Goal: Task Accomplishment & Management: Use online tool/utility

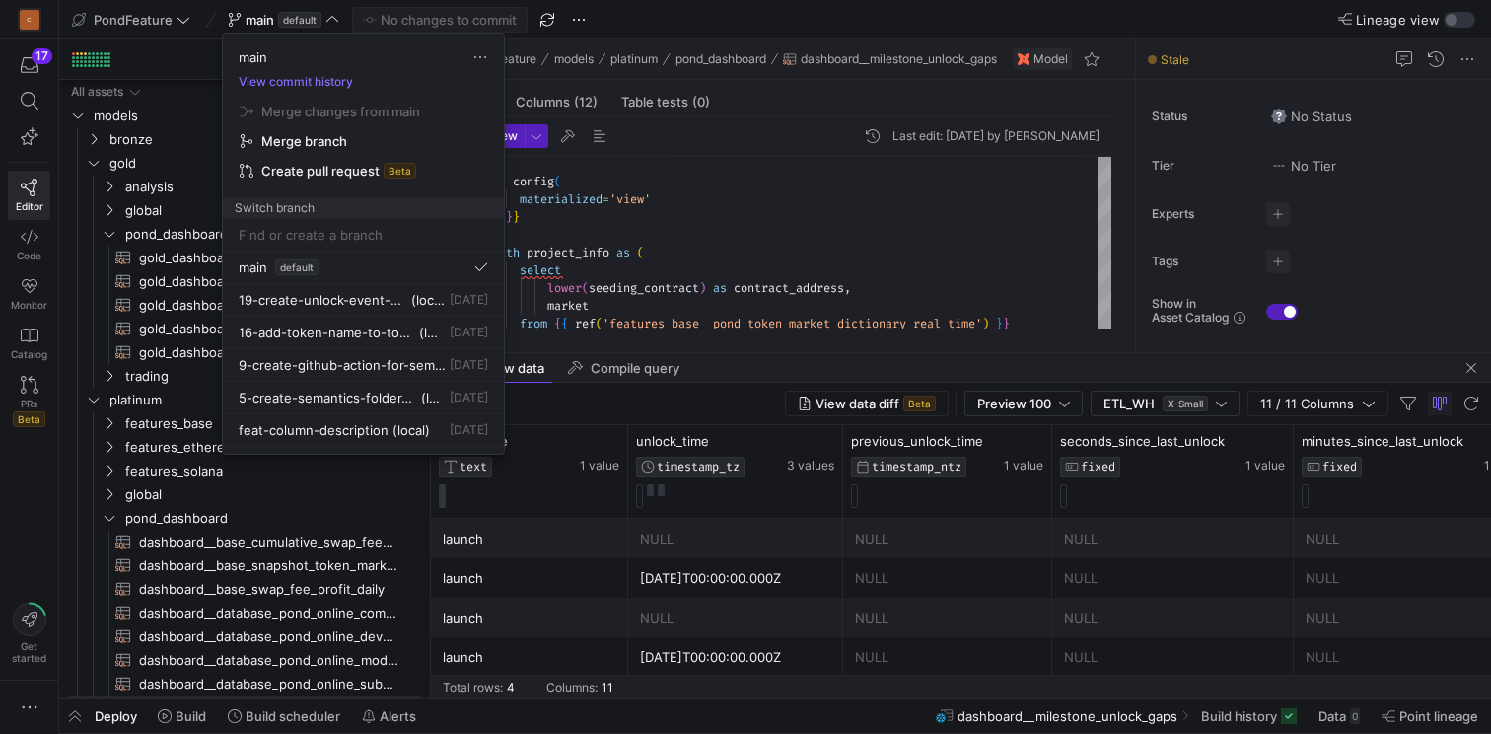
scroll to position [36, 42]
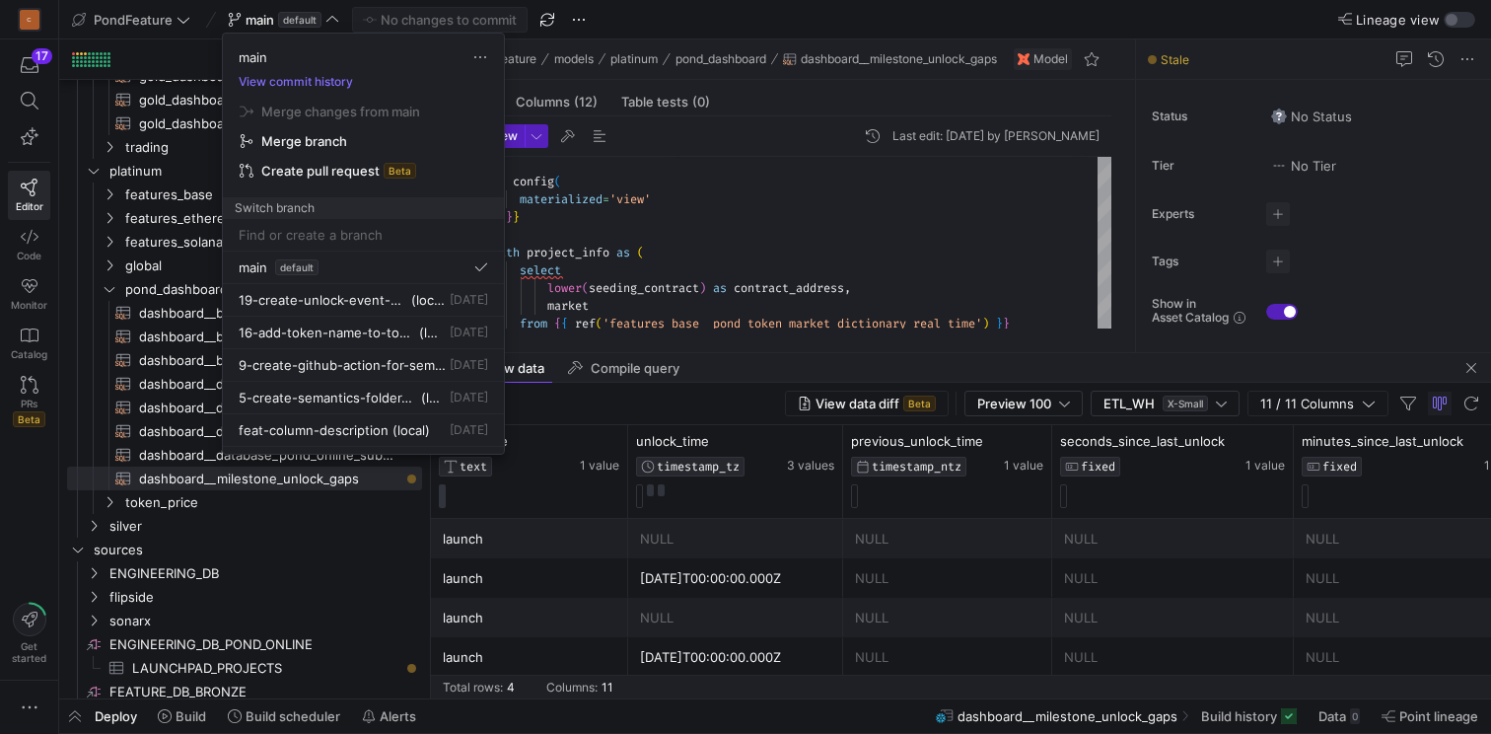
click at [613, 28] on div at bounding box center [745, 367] width 1491 height 734
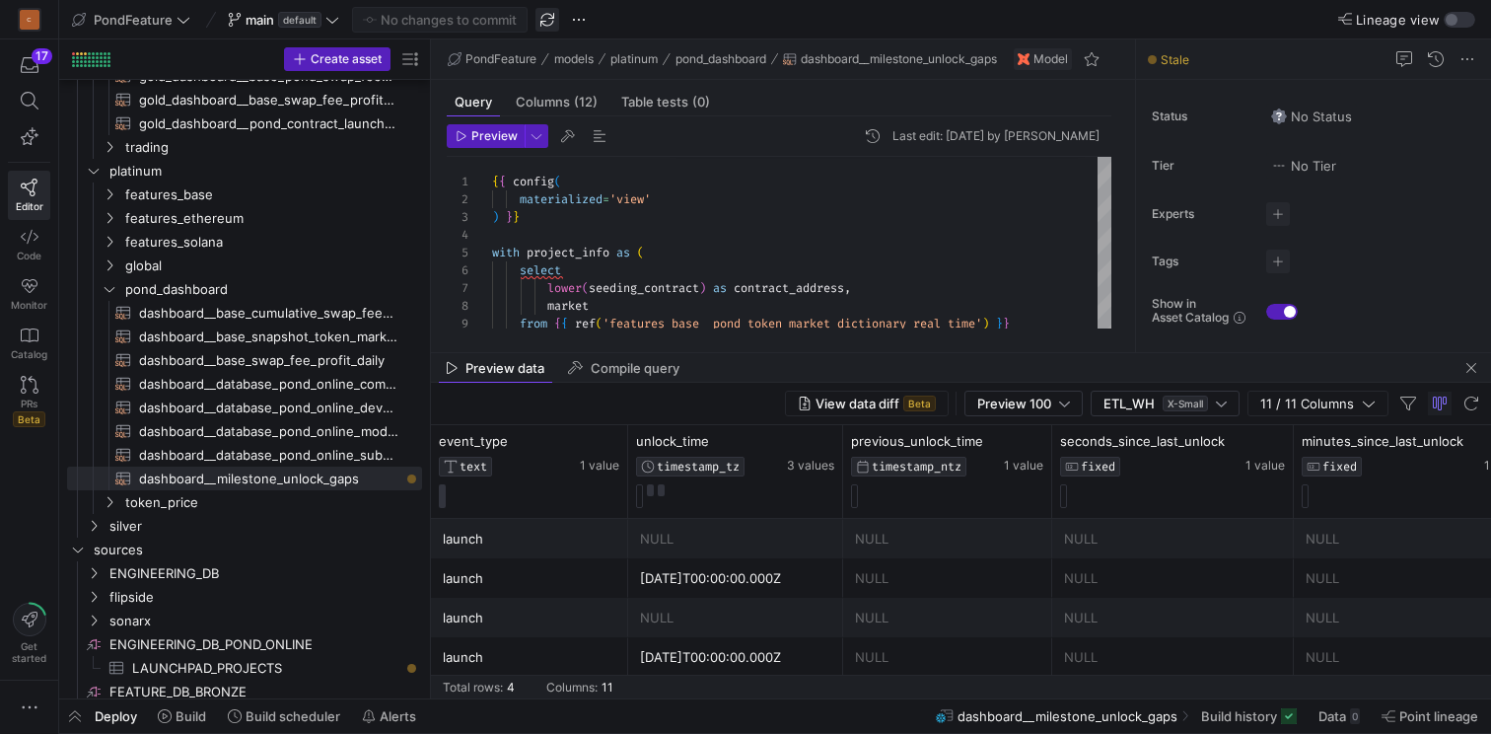
click at [547, 26] on span "button" at bounding box center [548, 20] width 24 height 24
click at [338, 21] on span at bounding box center [283, 20] width 119 height 24
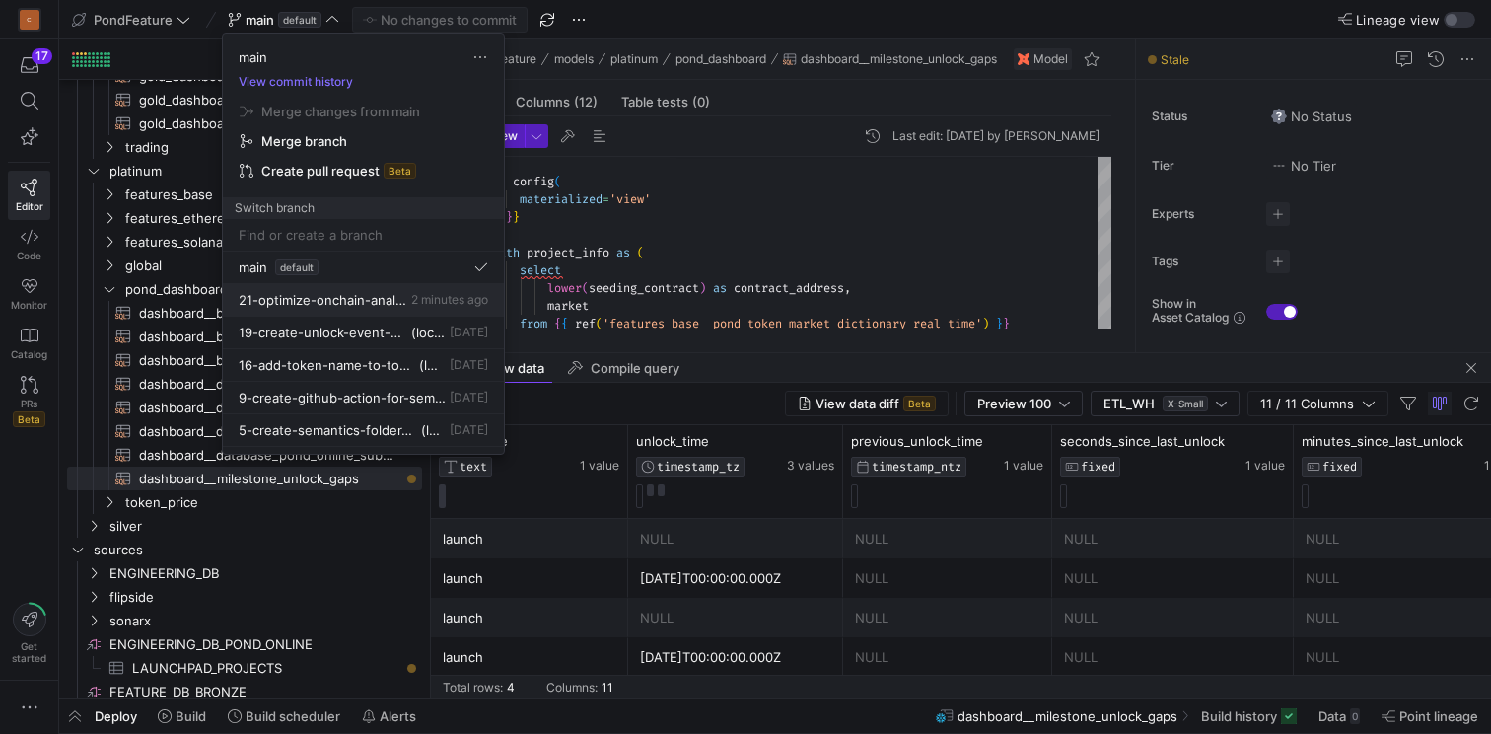
click at [361, 304] on span "21-optimize-onchain-analysis-view" at bounding box center [323, 300] width 169 height 16
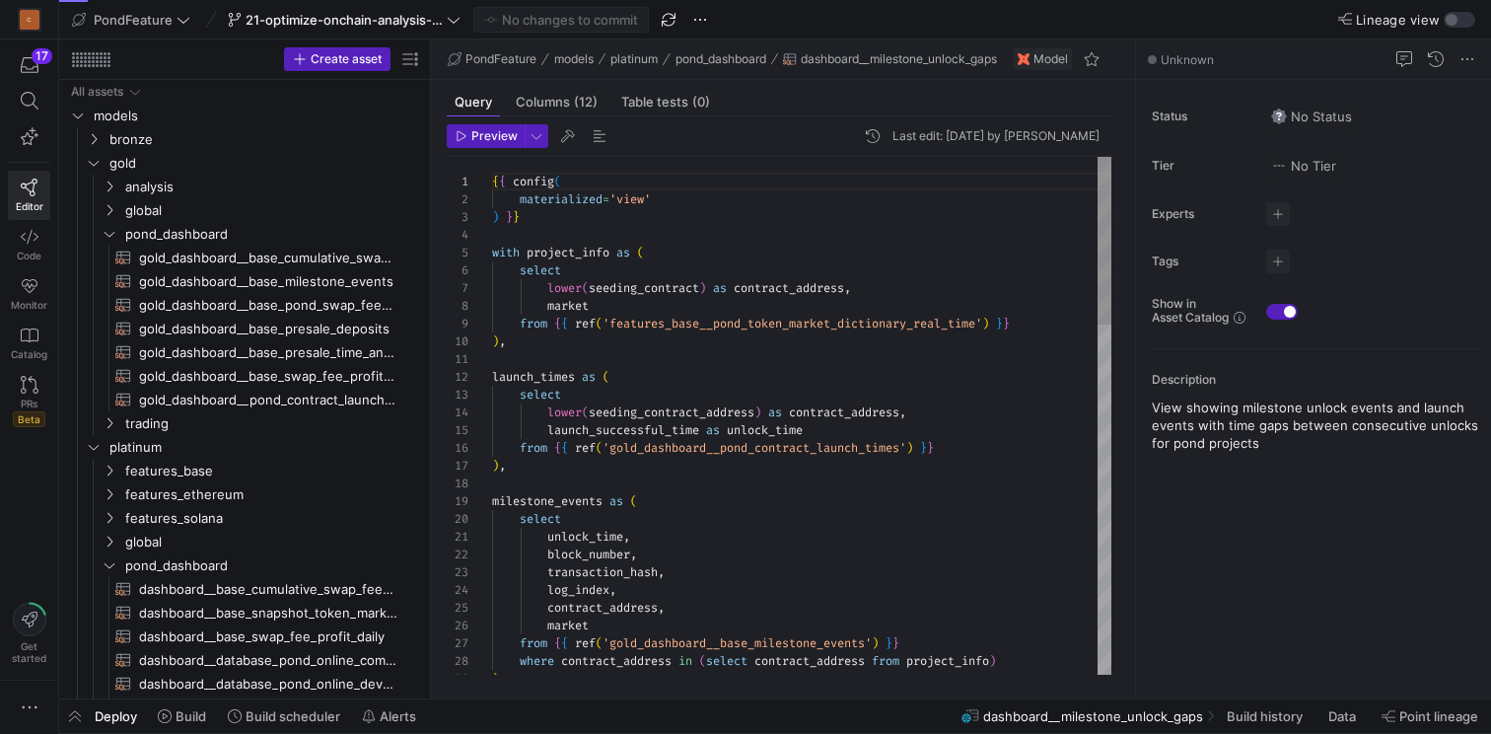
scroll to position [36, 71]
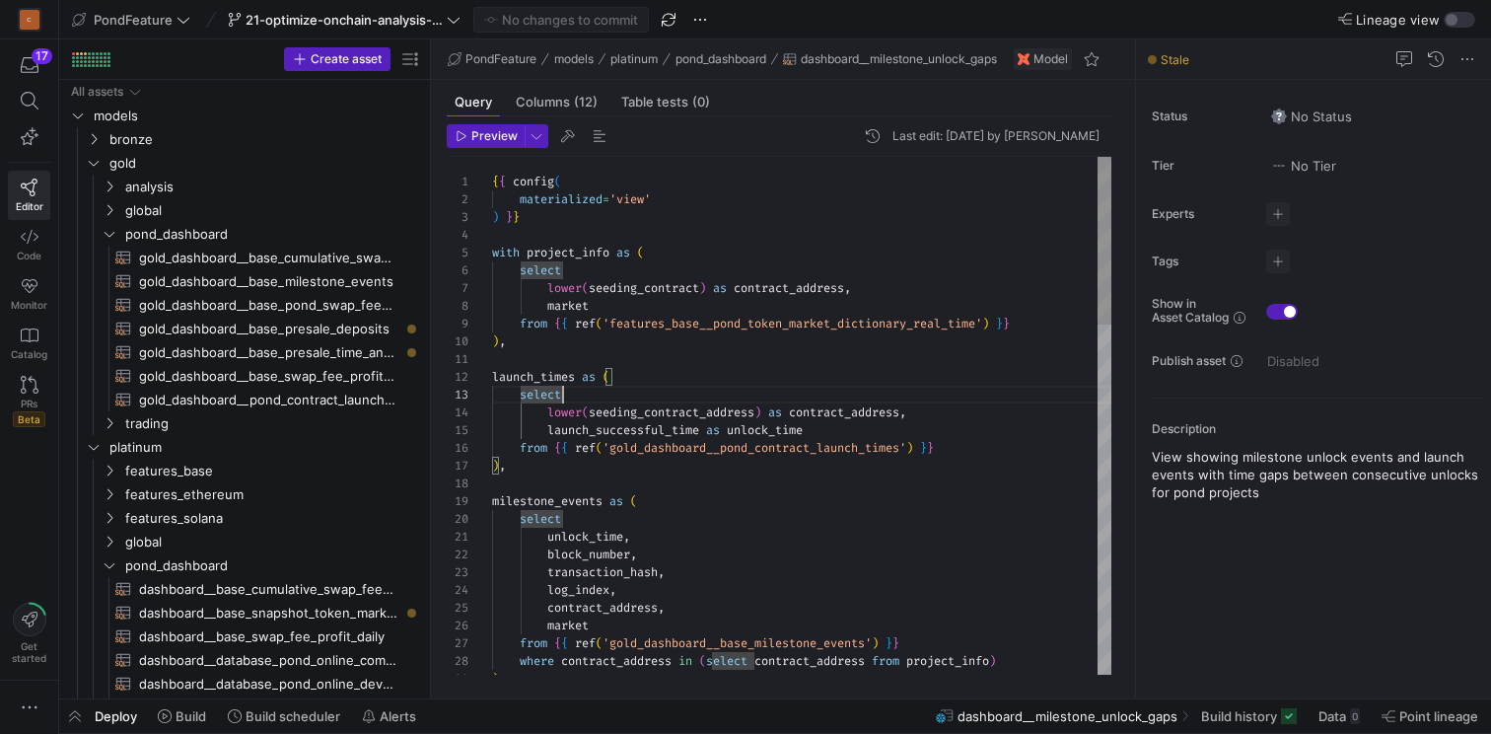
scroll to position [107, 14]
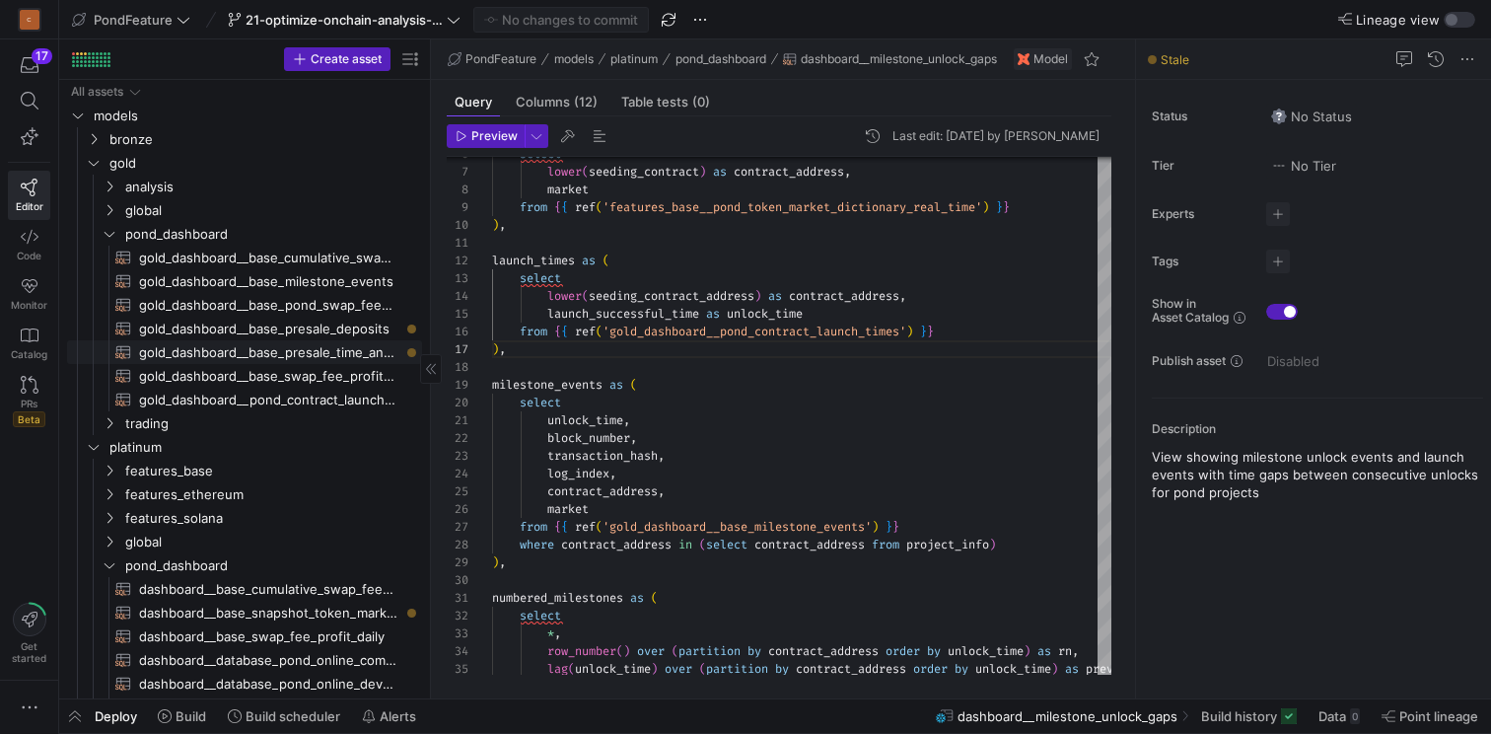
click at [248, 358] on span "gold_dashboard__base_presale_time_analysis​​​​​​​​​​" at bounding box center [269, 352] width 260 height 23
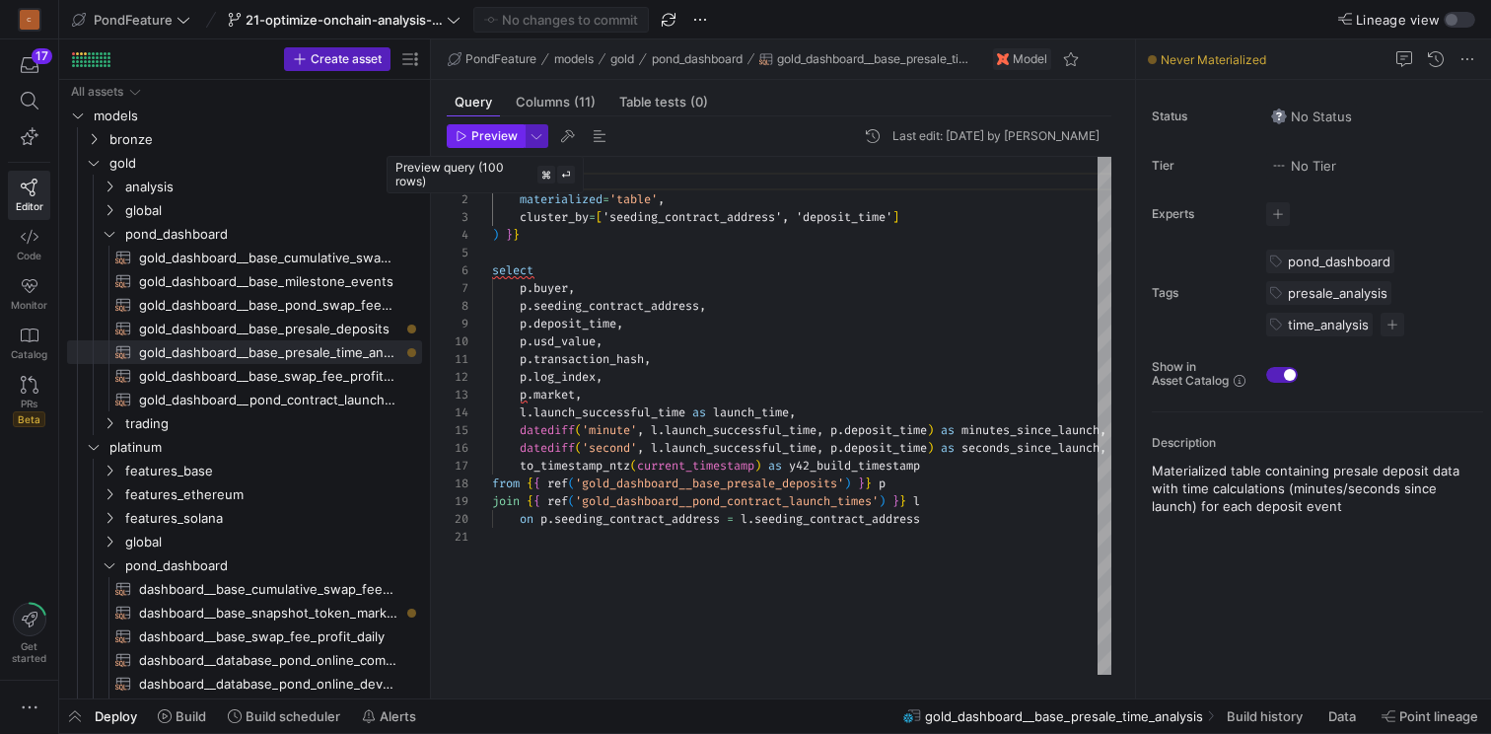
click at [493, 129] on span "Preview" at bounding box center [494, 136] width 46 height 14
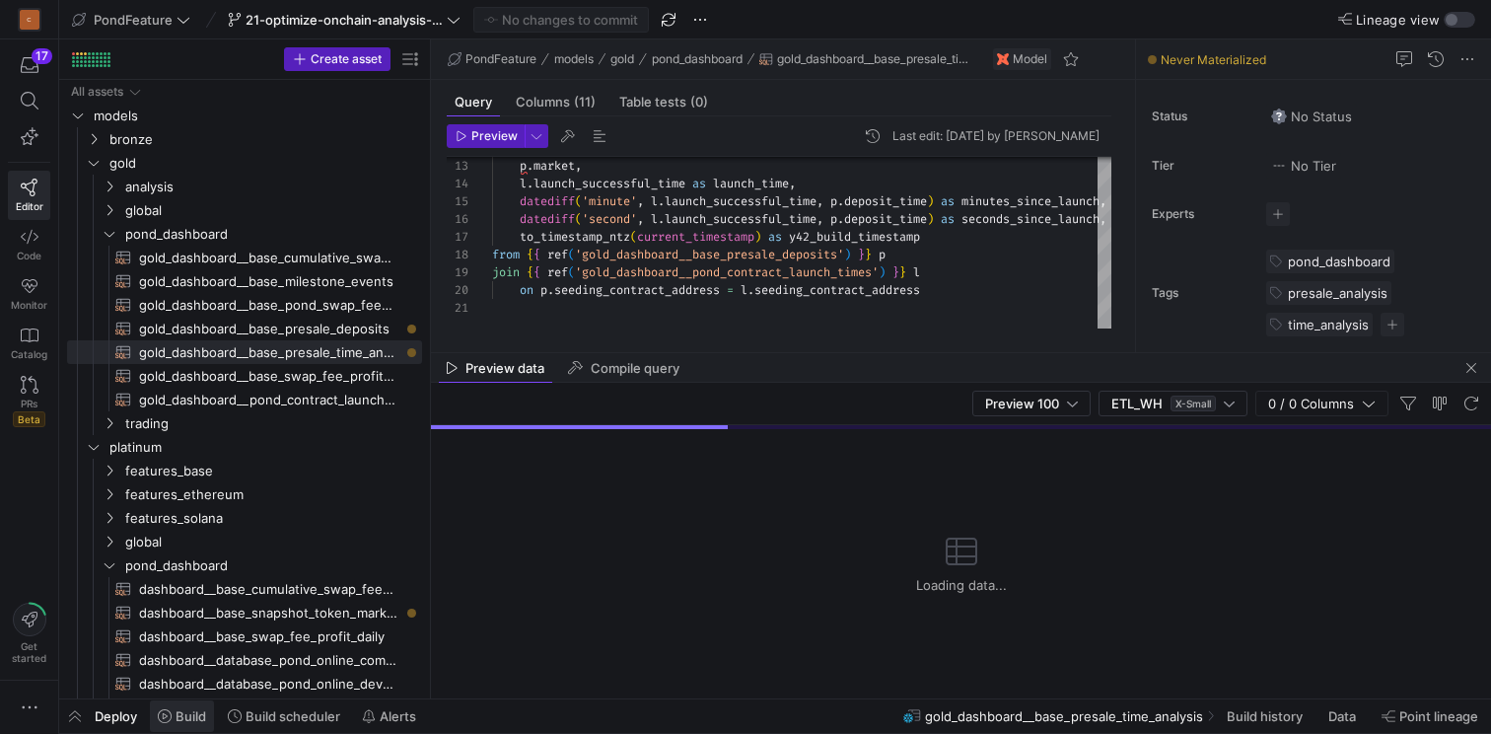
click at [182, 721] on span "Build" at bounding box center [191, 716] width 31 height 16
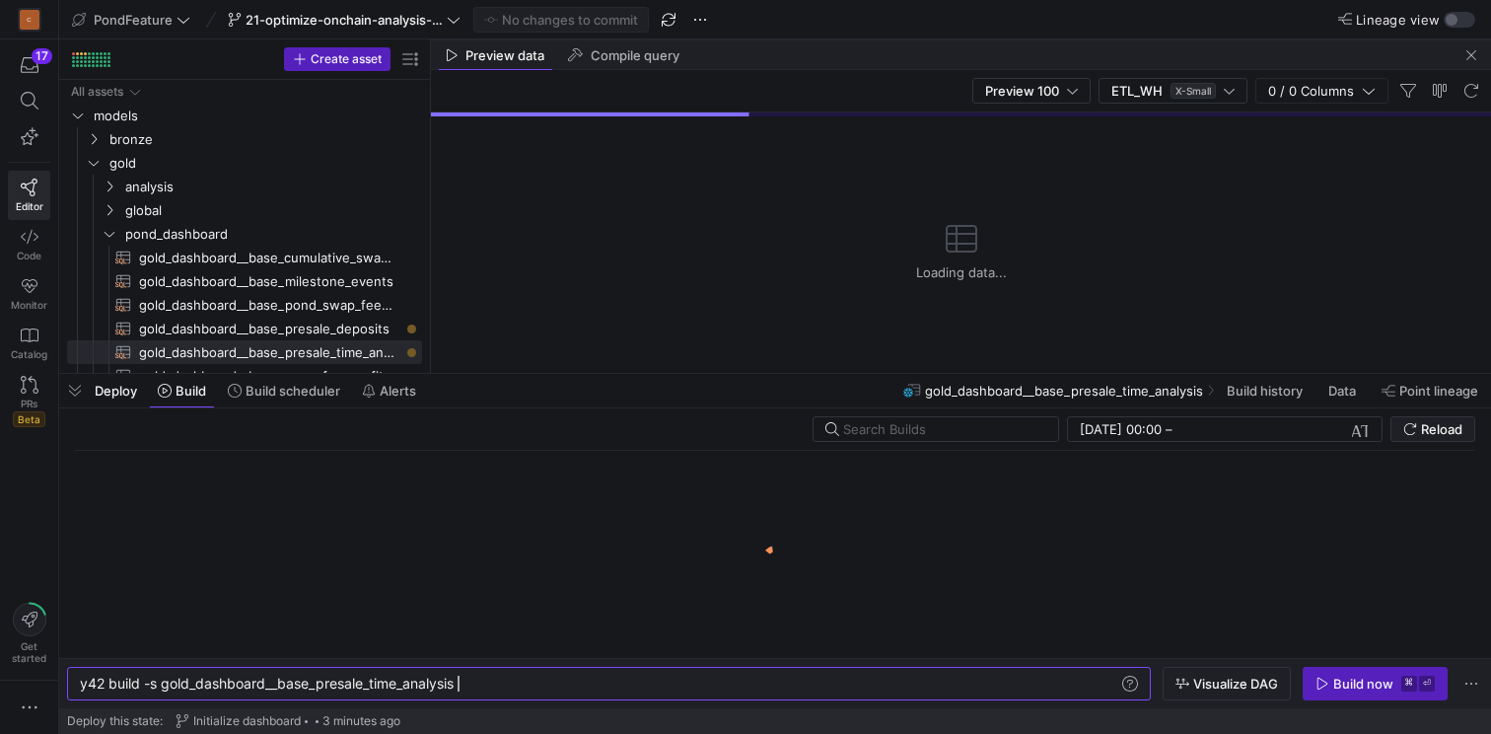
scroll to position [0, 378]
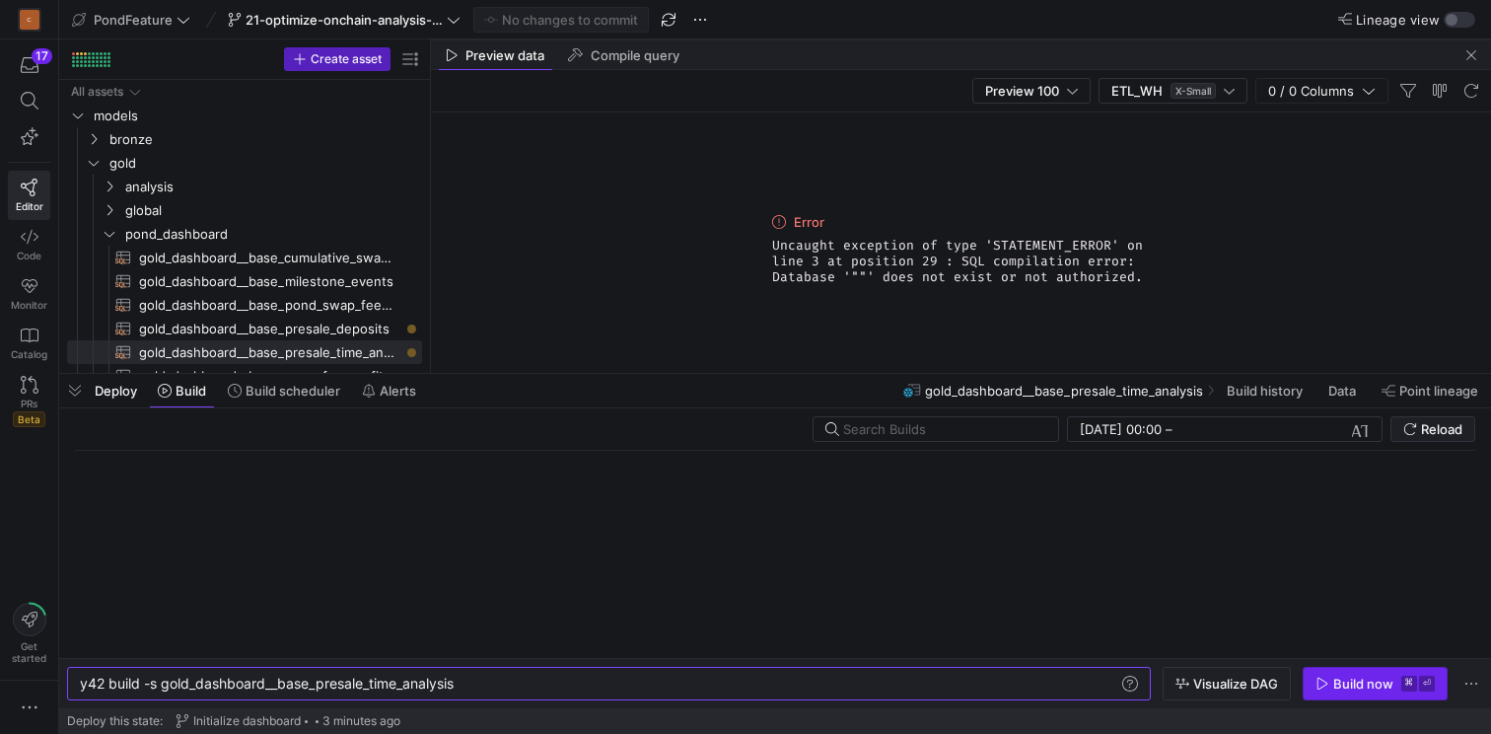
click at [1379, 680] on div "Build now" at bounding box center [1363, 684] width 60 height 16
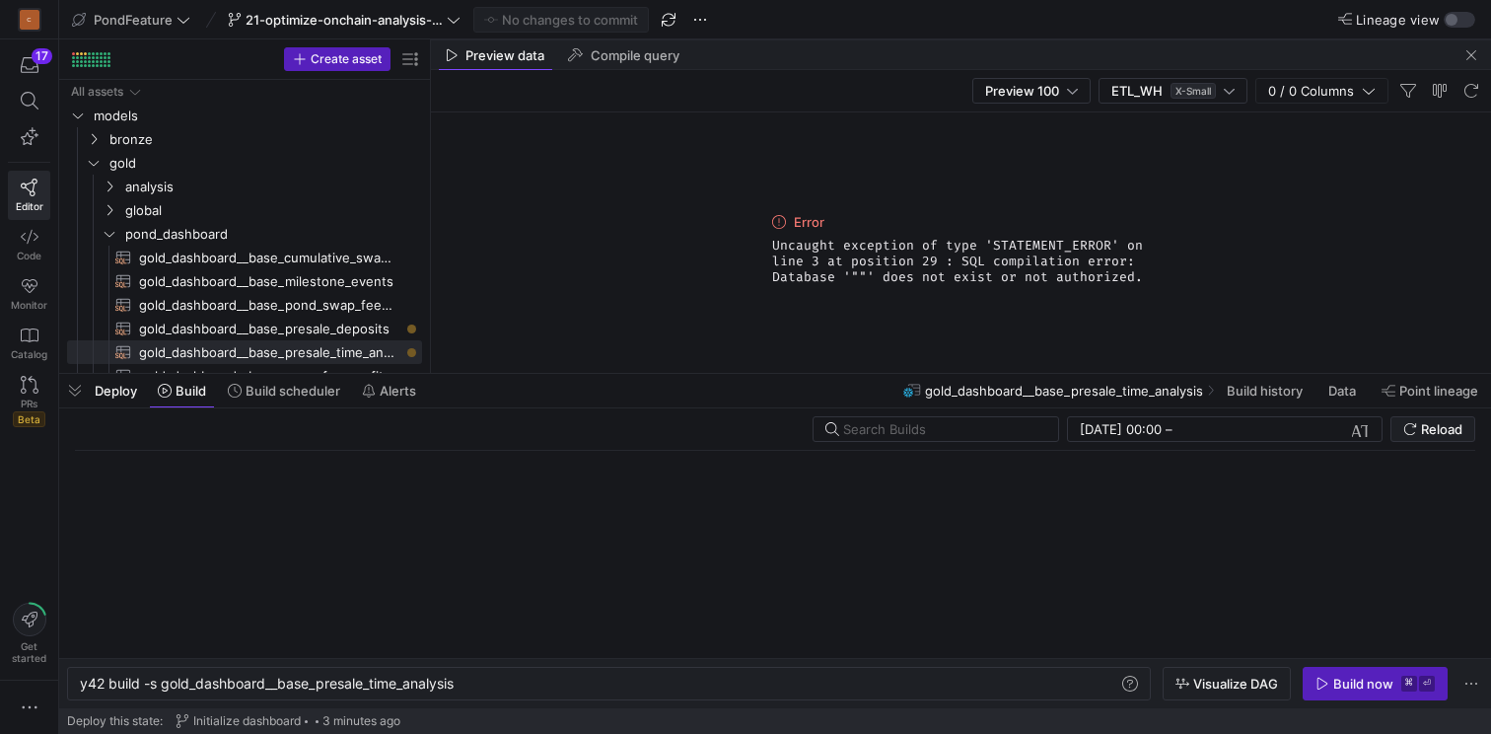
click at [511, 395] on div "Deploy Build Build scheduler Alerts gold_dashboard__base_presale_time_analysis …" at bounding box center [775, 391] width 1432 height 34
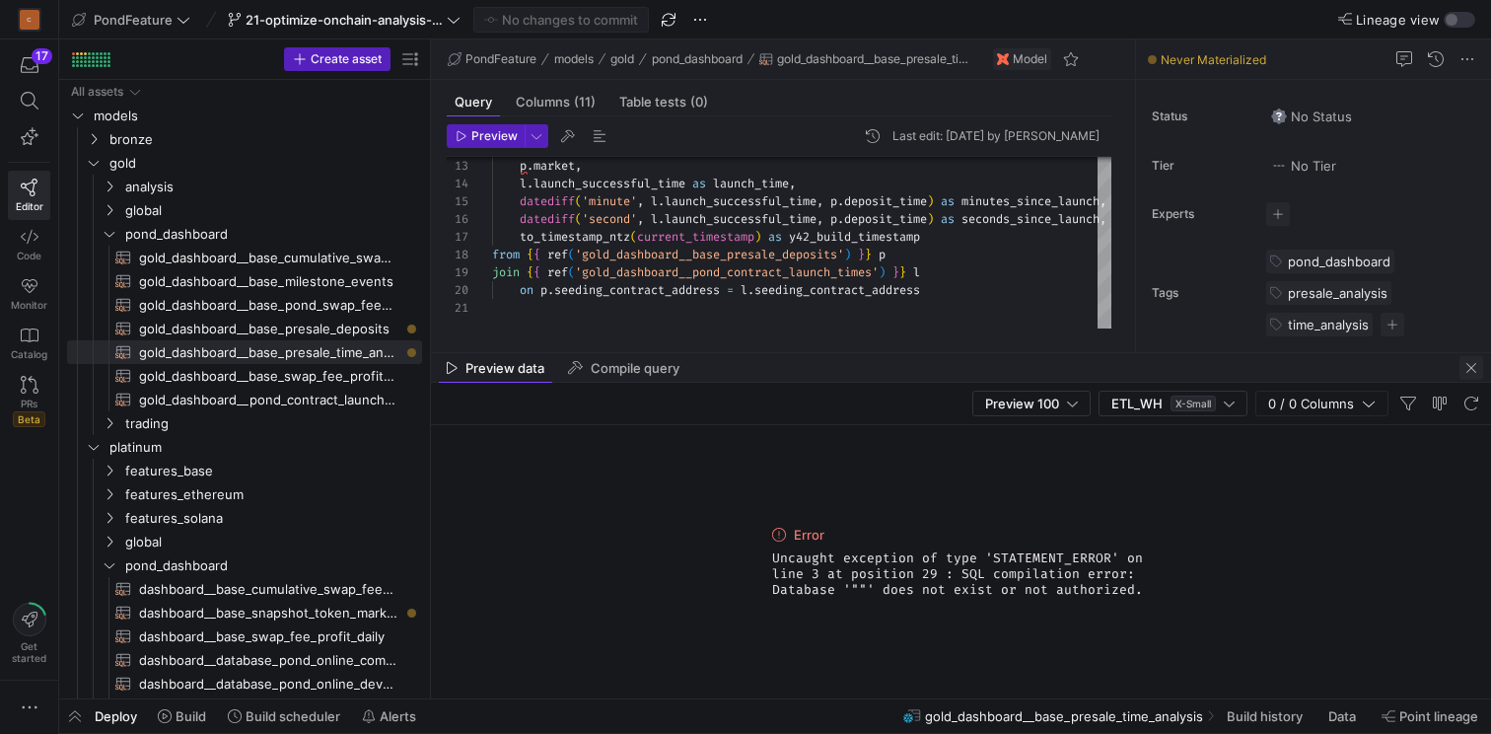
click at [1472, 370] on span "button" at bounding box center [1472, 368] width 24 height 24
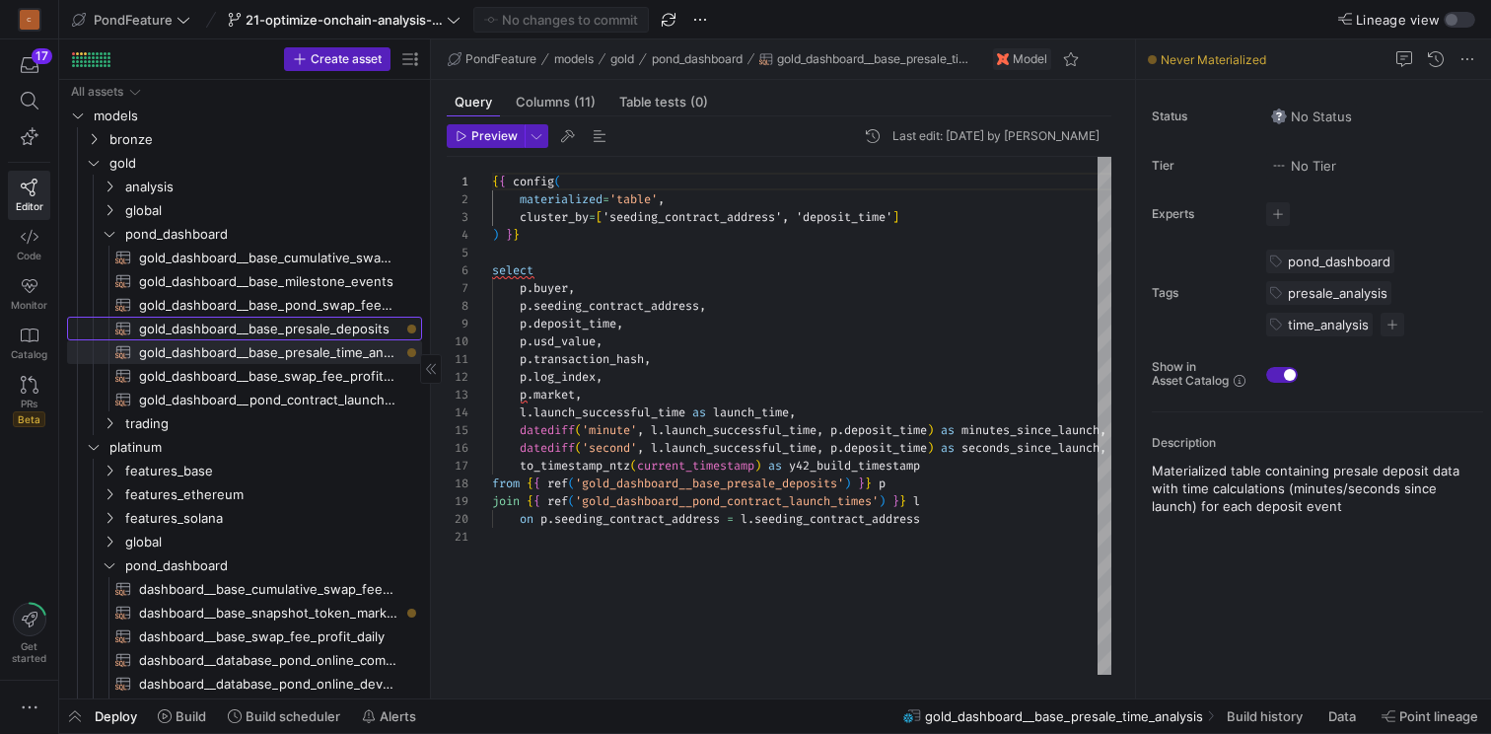
click at [310, 321] on span "gold_dashboard__base_presale_deposits​​​​​​​​​​" at bounding box center [269, 329] width 260 height 23
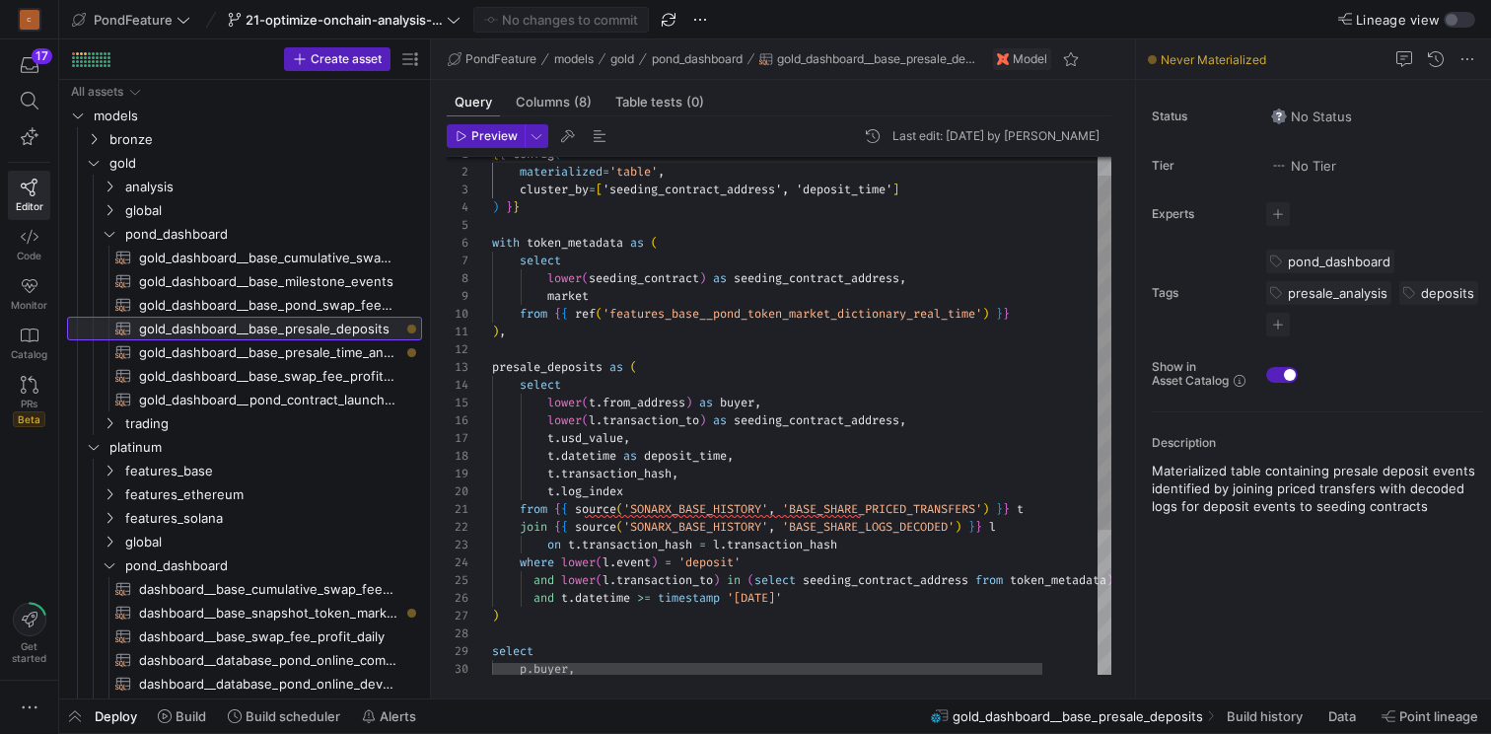
scroll to position [178, 0]
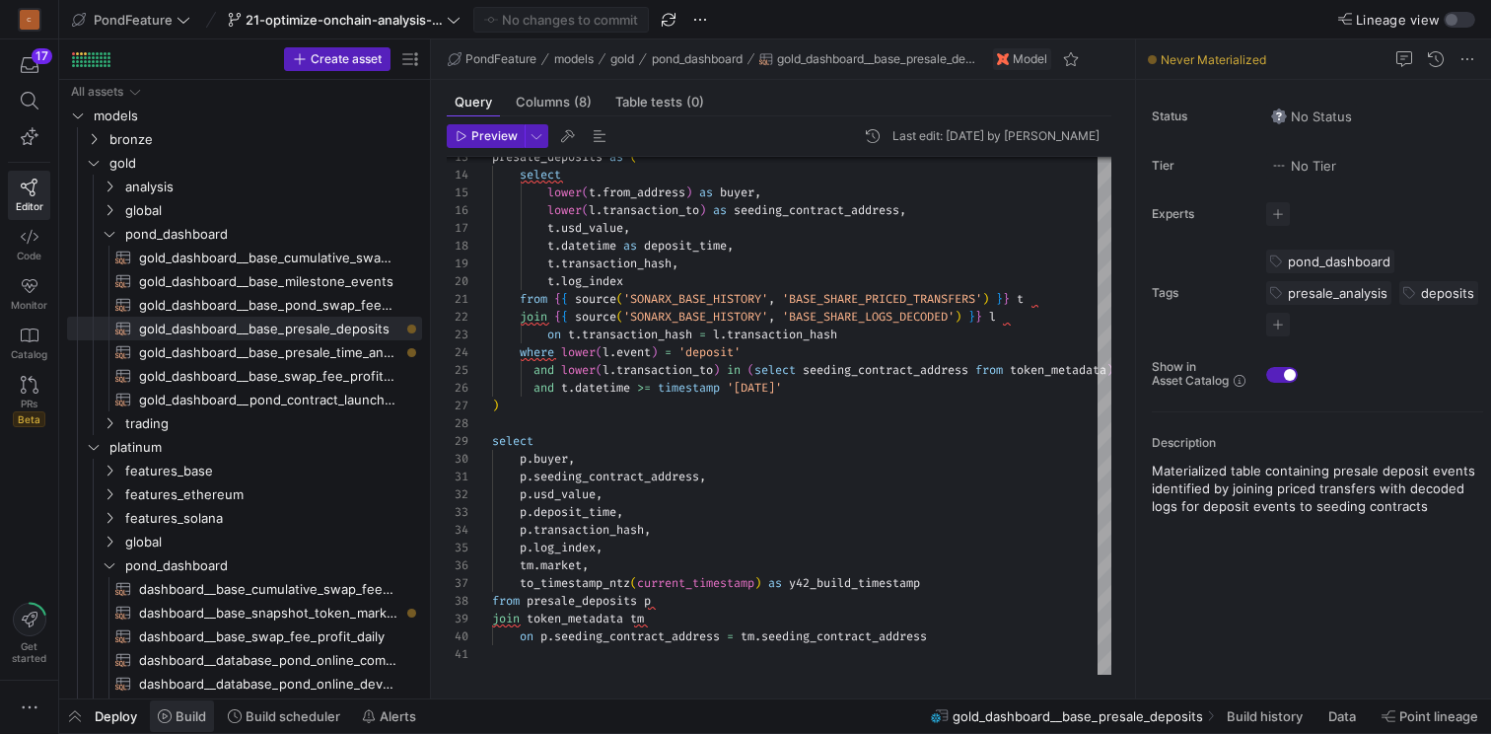
click at [183, 721] on span "Build" at bounding box center [191, 716] width 31 height 16
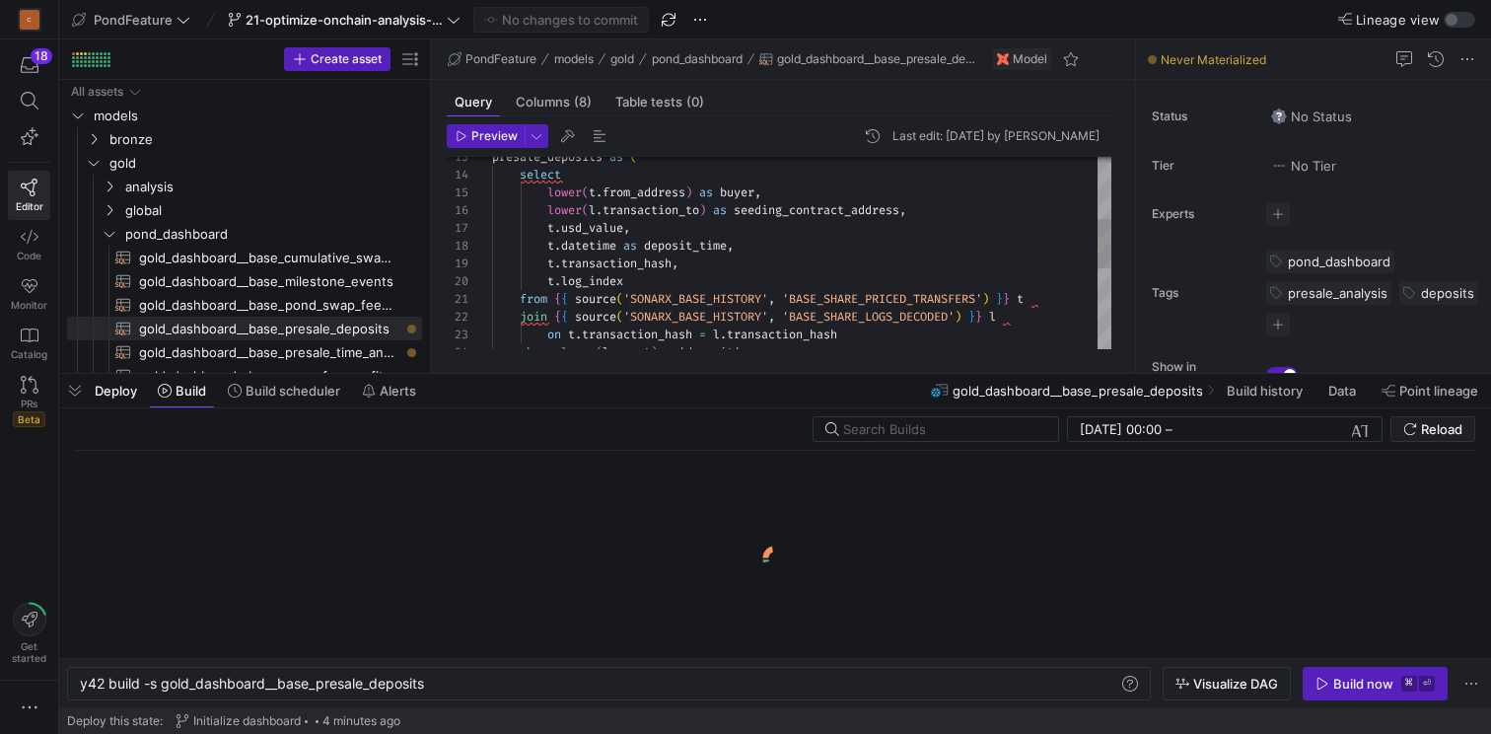
scroll to position [0, 347]
click at [1340, 684] on div "Build now" at bounding box center [1363, 684] width 60 height 16
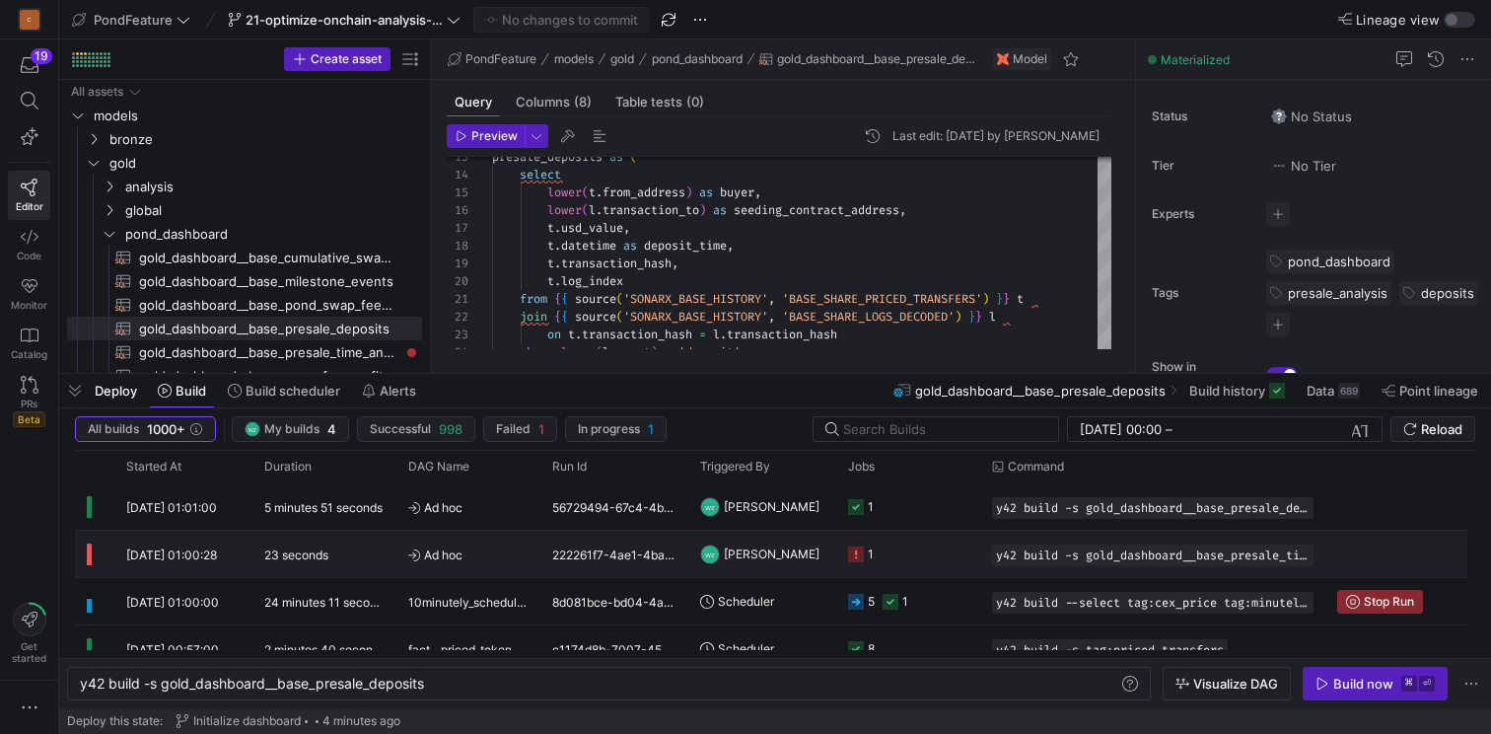
click at [854, 551] on icon "Press SPACE to select this row." at bounding box center [856, 554] width 16 height 16
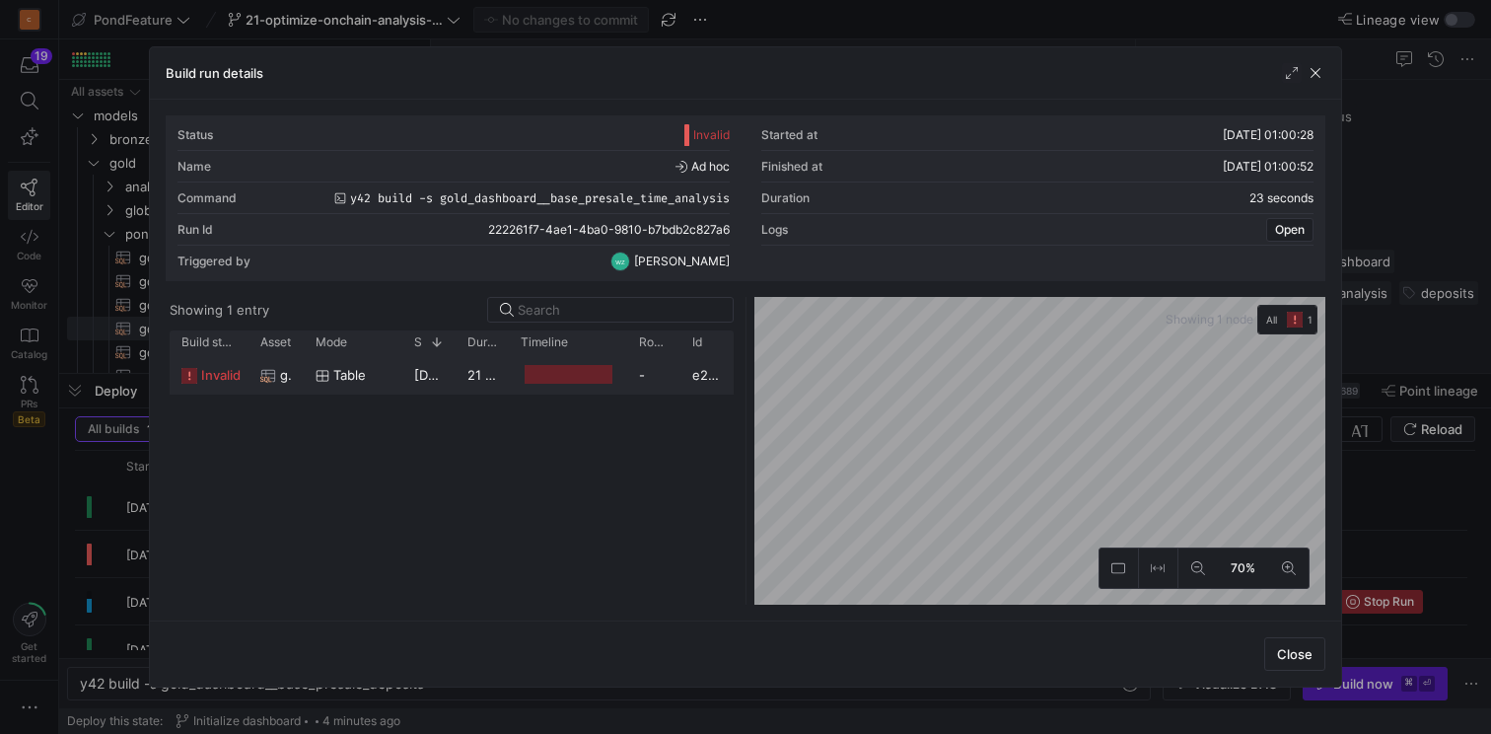
click at [212, 371] on span "invalid" at bounding box center [220, 375] width 39 height 38
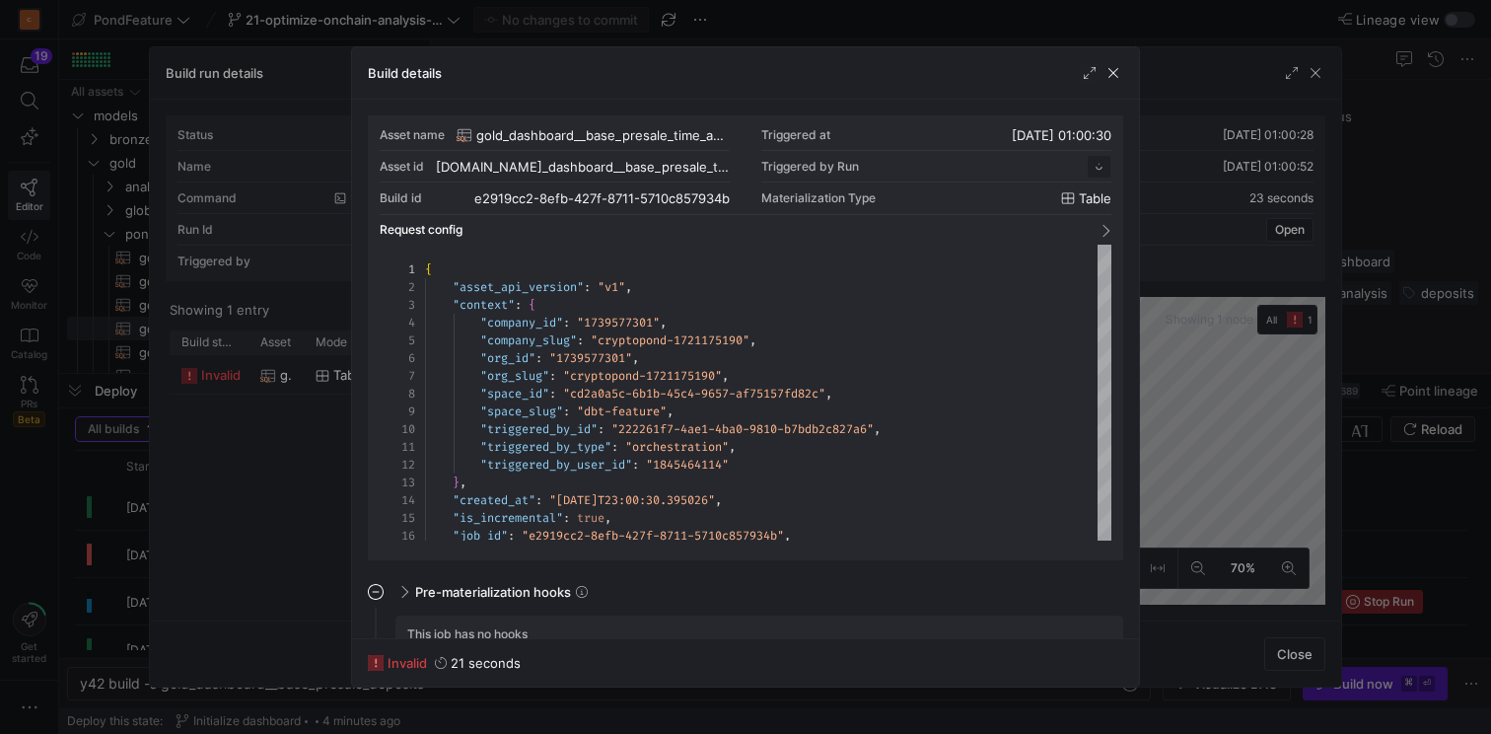
scroll to position [178, 0]
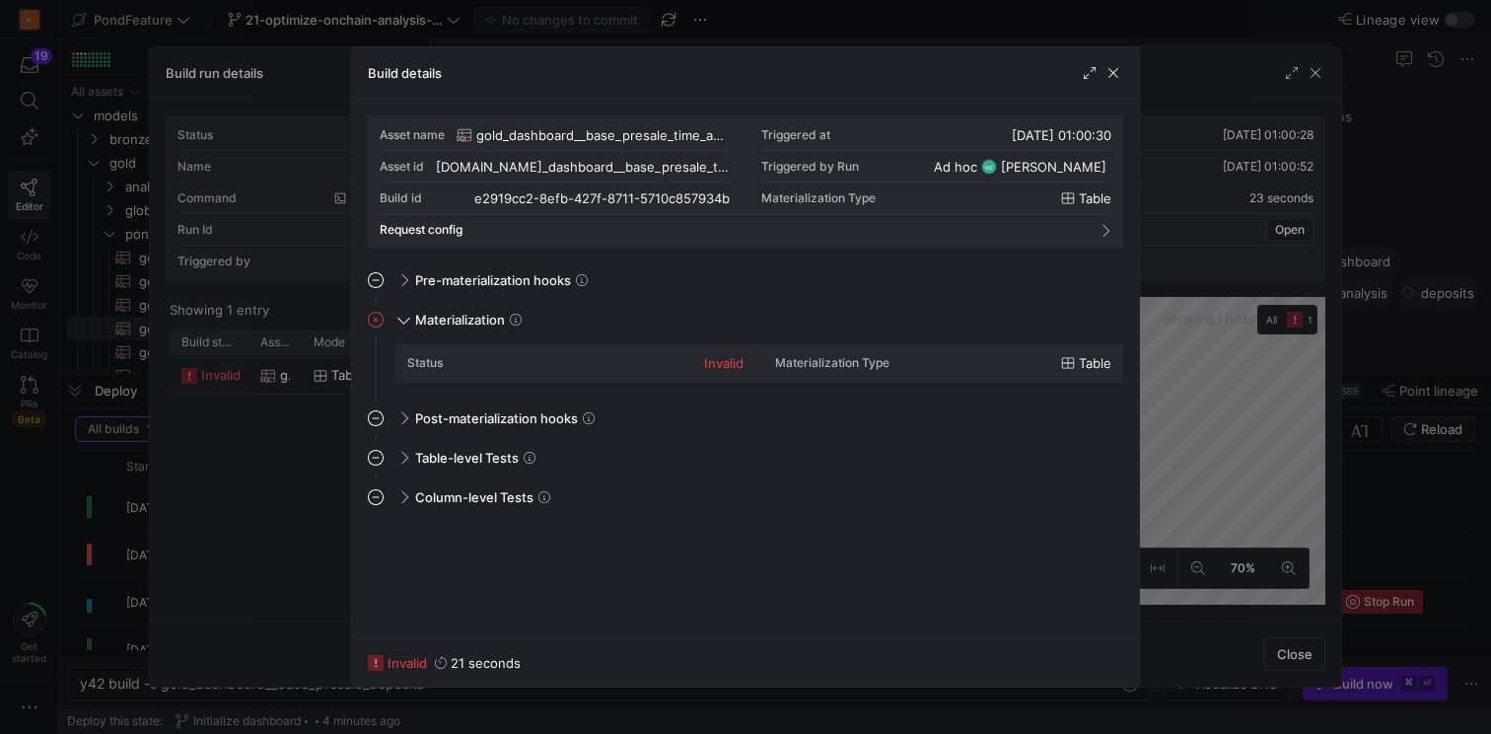
click at [723, 367] on div "invalid" at bounding box center [723, 363] width 39 height 16
click at [1122, 71] on span "button" at bounding box center [1114, 73] width 20 height 20
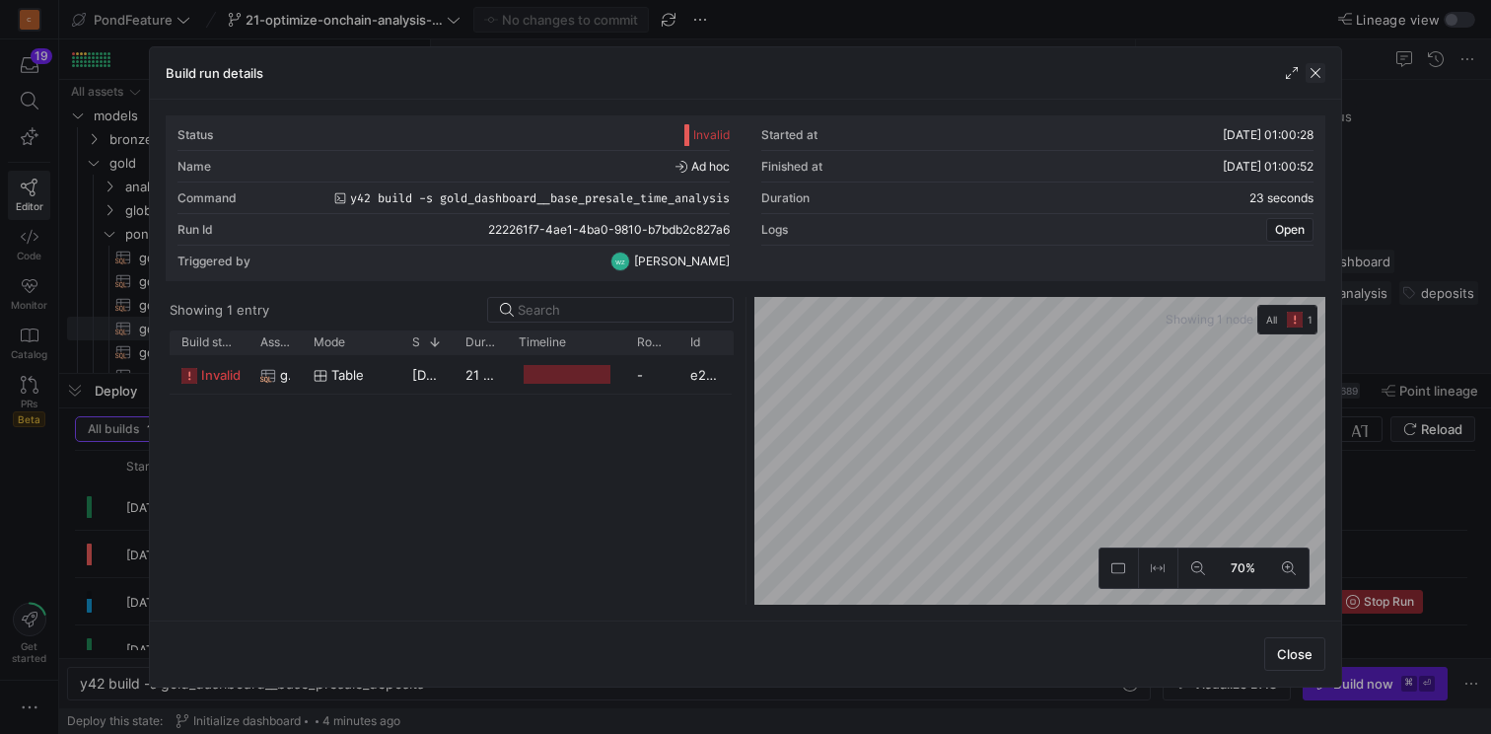
click at [1313, 77] on span "button" at bounding box center [1316, 73] width 20 height 20
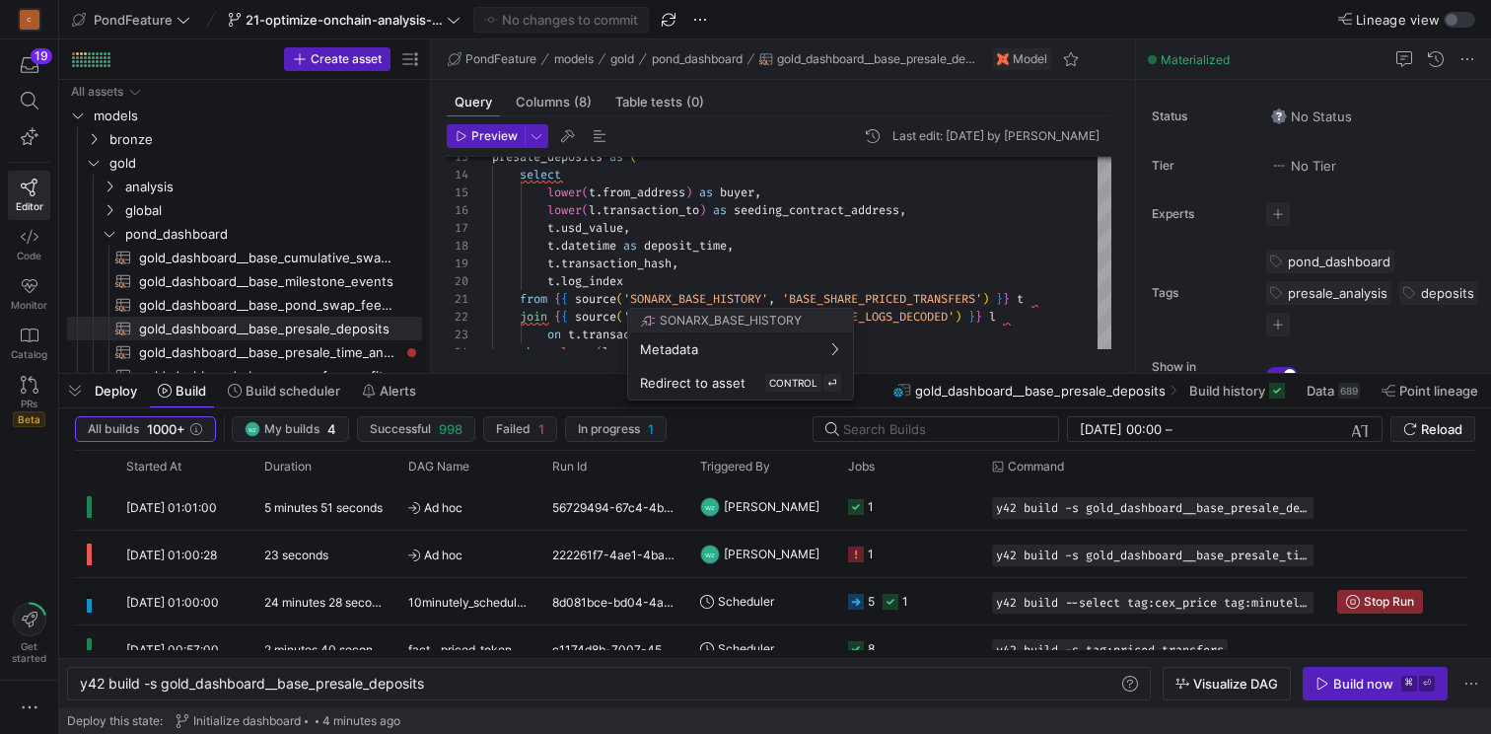
click at [297, 333] on div at bounding box center [745, 367] width 1491 height 734
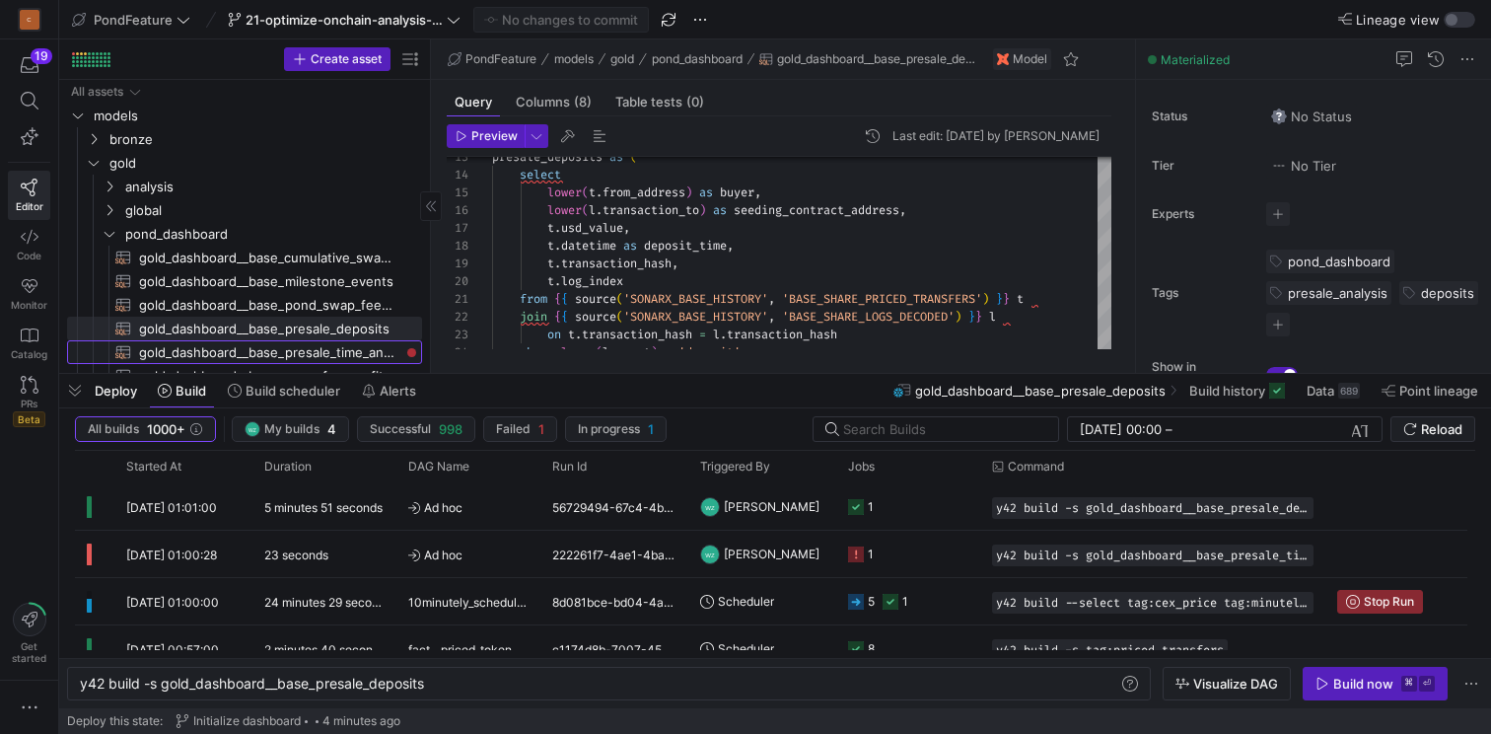
click at [275, 345] on span "gold_dashboard__base_presale_time_analysis​​​​​​​​​​" at bounding box center [269, 352] width 260 height 23
type textarea "{{ config( materialized='table', cluster_by=['seeding_contract_address', 'depos…"
type textarea "y42 build -s gold_dashboard__base_presale_time_analysis"
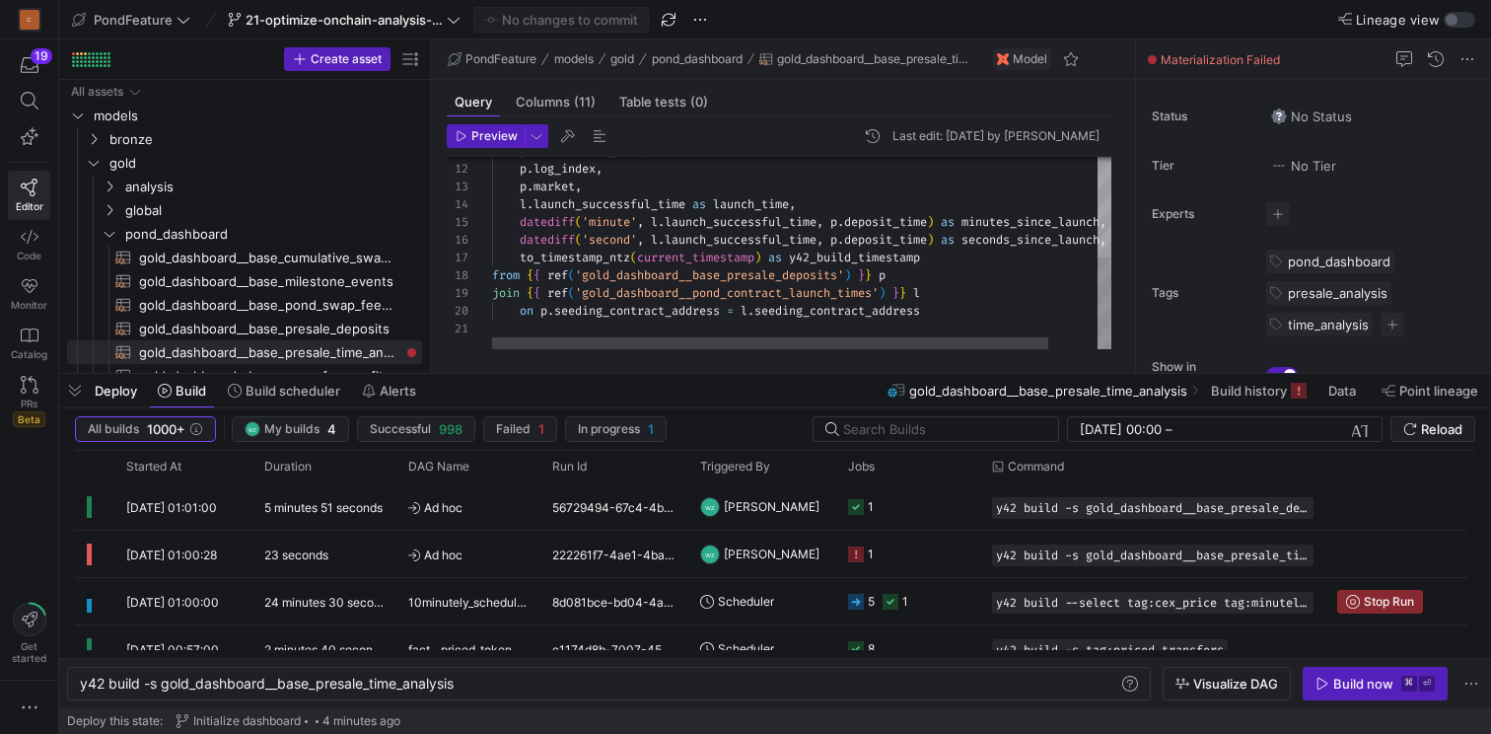
click at [914, 298] on div "p . transaction_hash , p . log_index , p . market , l . launch_successful_time …" at bounding box center [829, 149] width 674 height 400
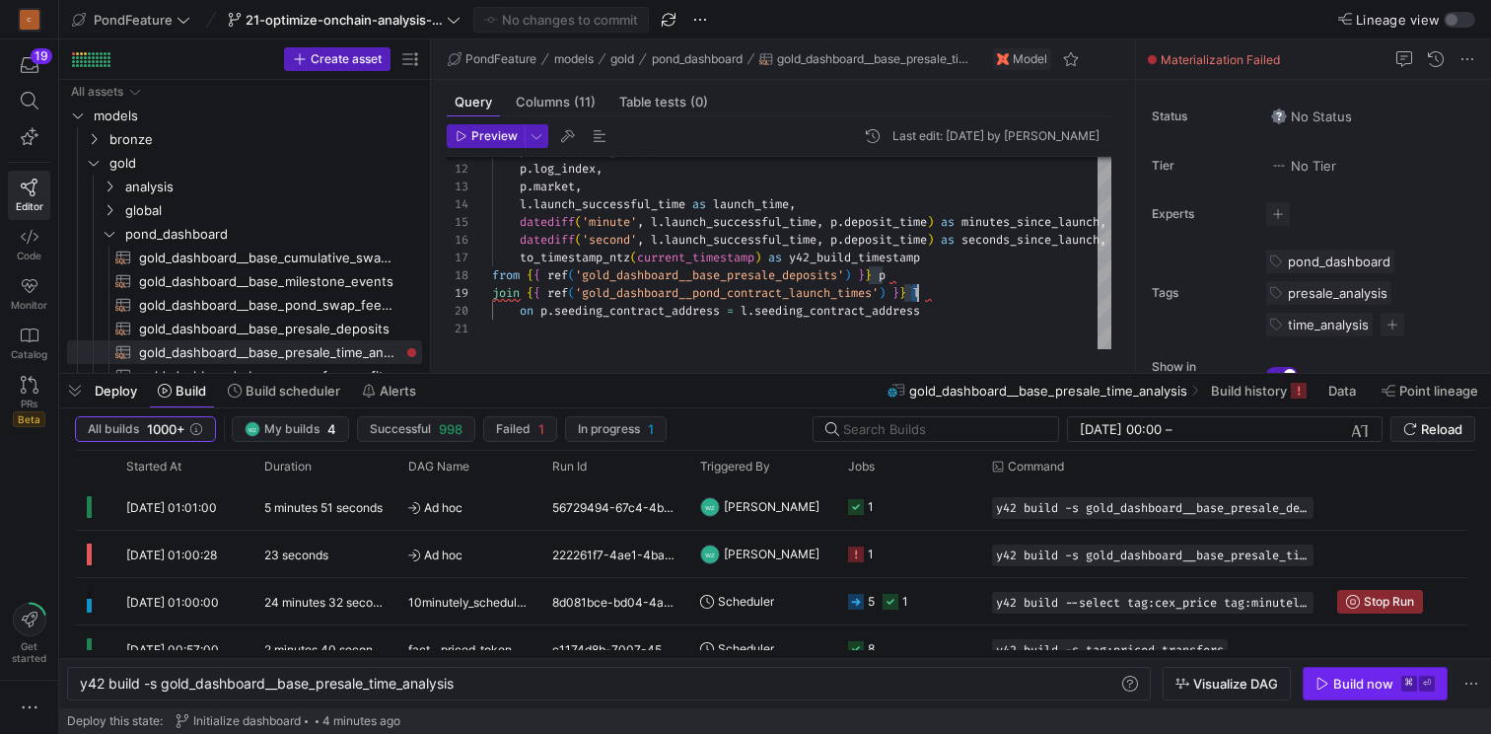
click at [1368, 684] on div "Build now" at bounding box center [1363, 684] width 60 height 16
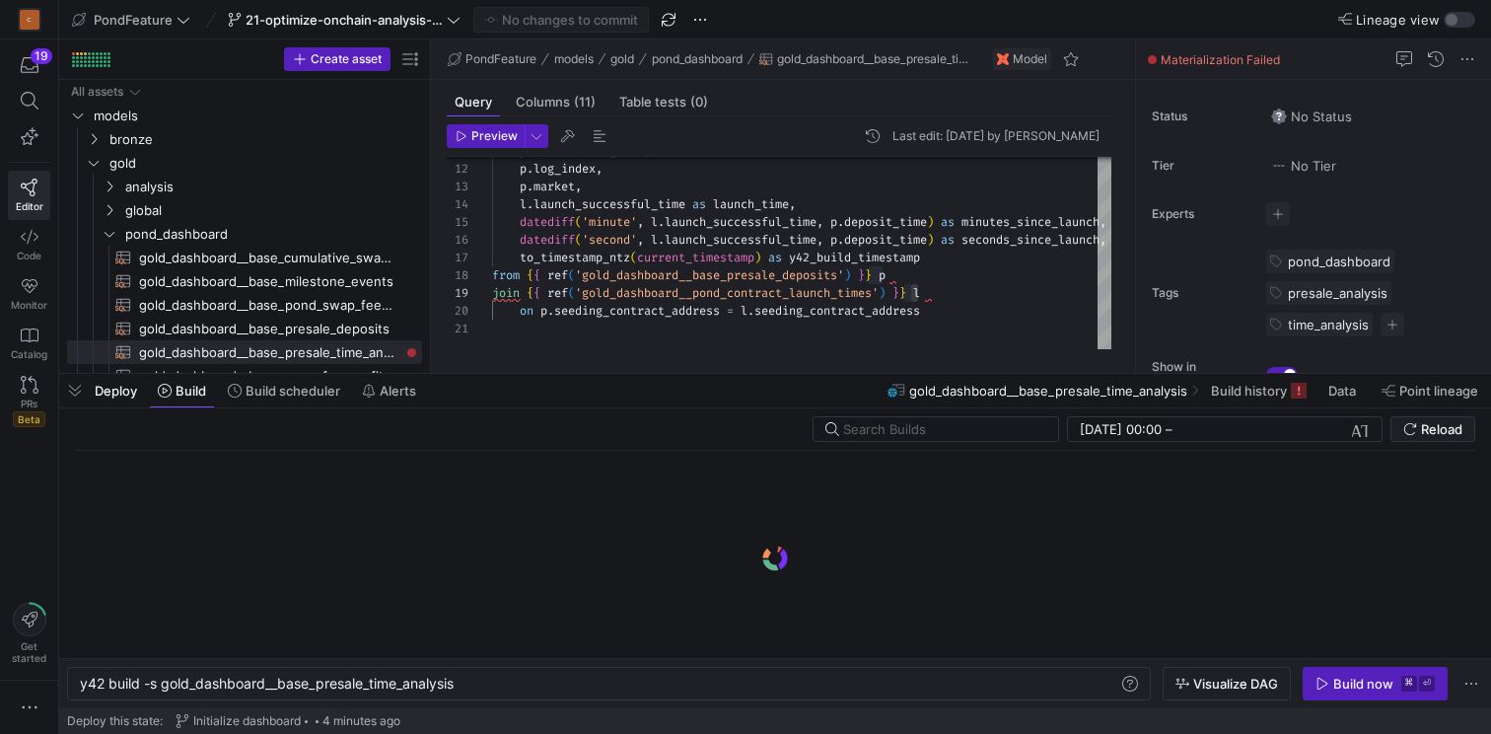
click at [669, 392] on div "Deploy Build Build scheduler Alerts gold_dashboard__base_presale_time_analysis …" at bounding box center [775, 391] width 1432 height 34
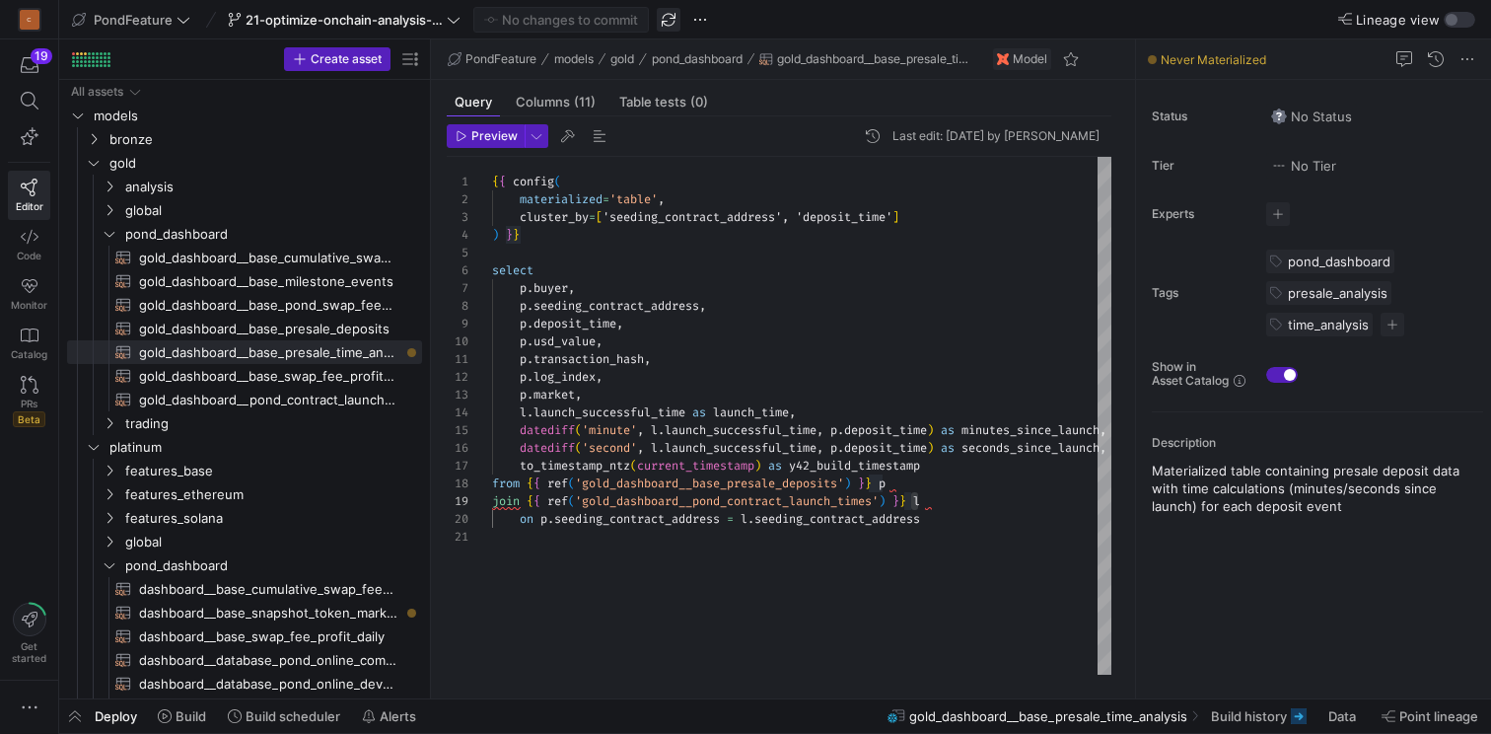
click at [669, 15] on span "button" at bounding box center [669, 20] width 24 height 24
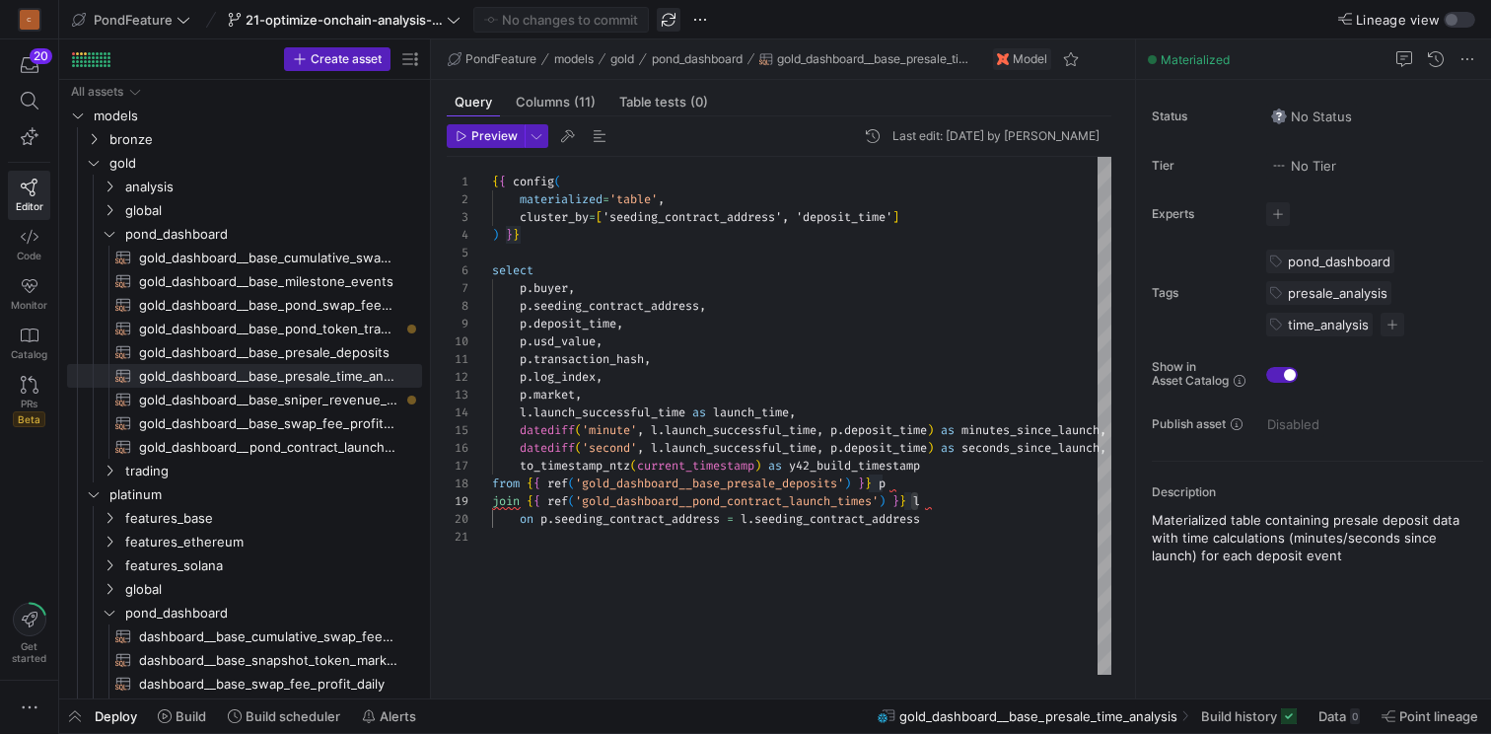
click at [674, 23] on span "button" at bounding box center [669, 20] width 24 height 24
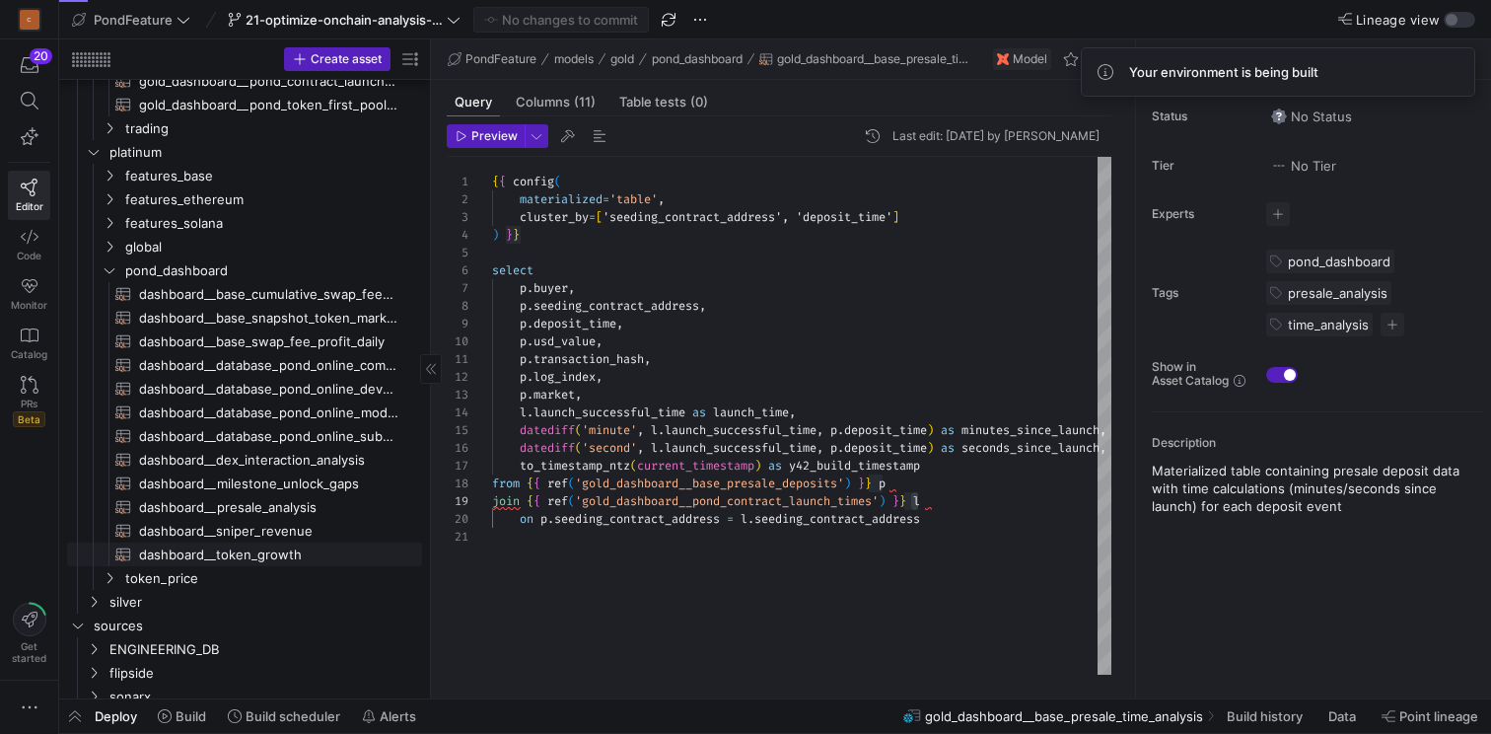
click at [294, 551] on span "dashboard__token_growth​​​​​​​​​​" at bounding box center [269, 554] width 260 height 23
type textarea "{{ config( materialized='view' ) }} select [DOMAIN_NAME]_utc, fp.token_address,…"
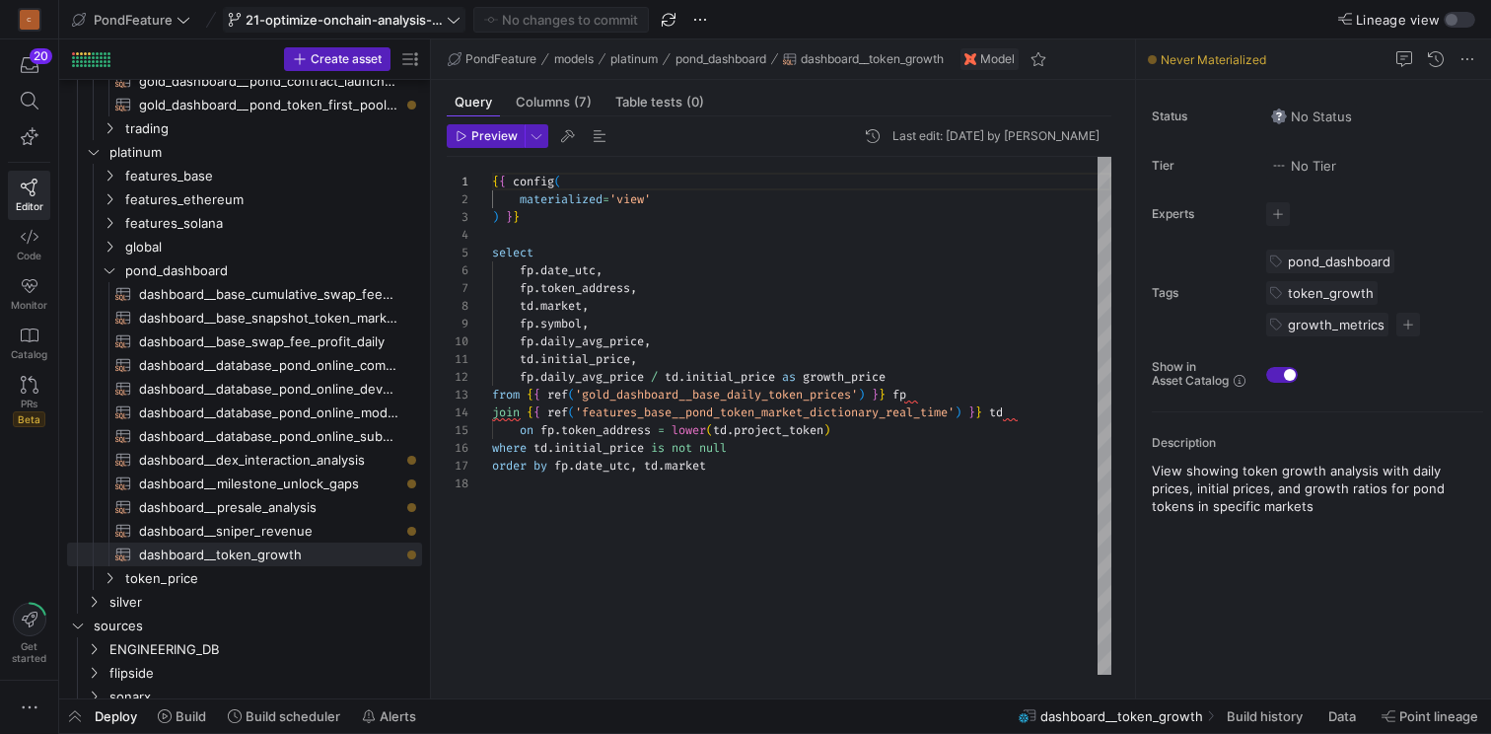
click at [448, 17] on icon at bounding box center [454, 20] width 12 height 6
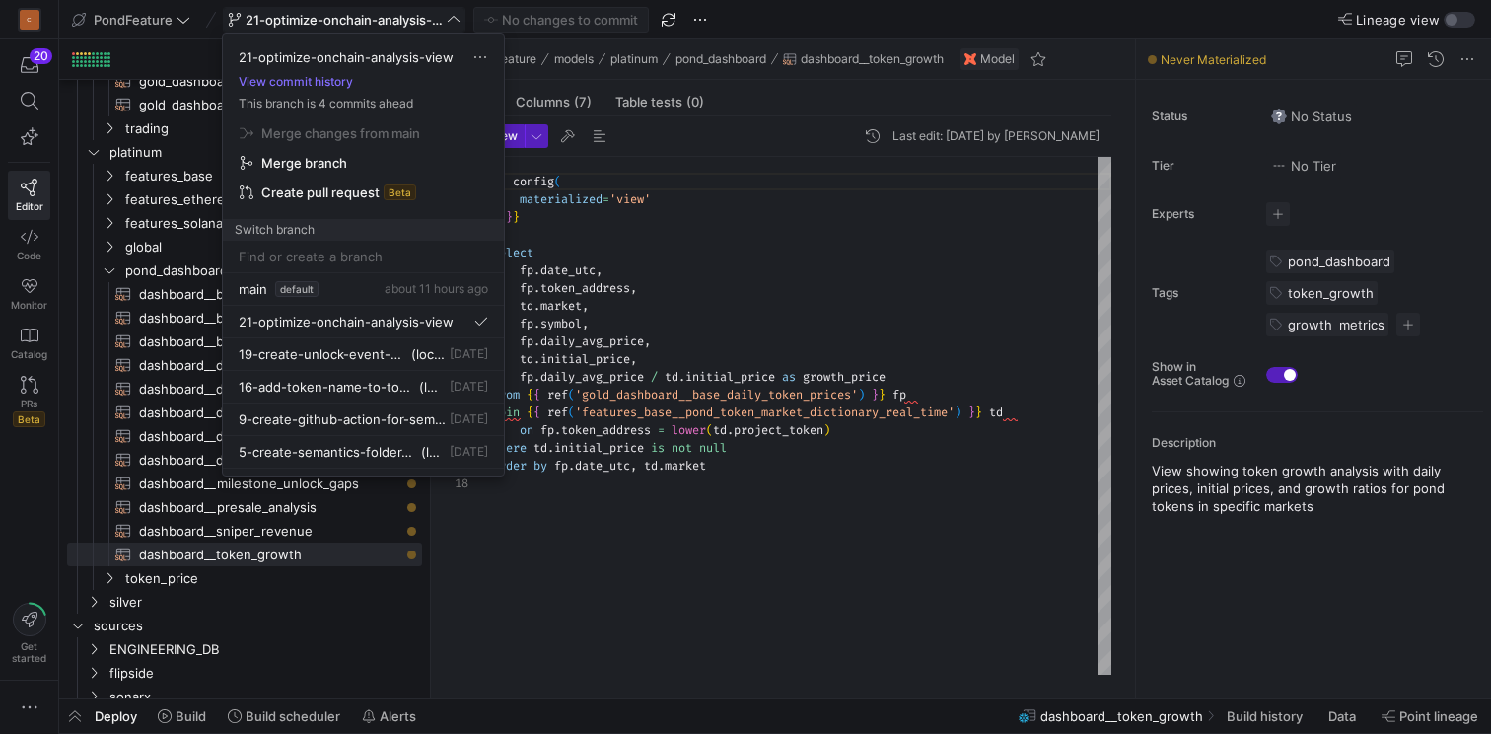
click at [708, 276] on div at bounding box center [745, 367] width 1491 height 734
